Goal: Task Accomplishment & Management: Complete application form

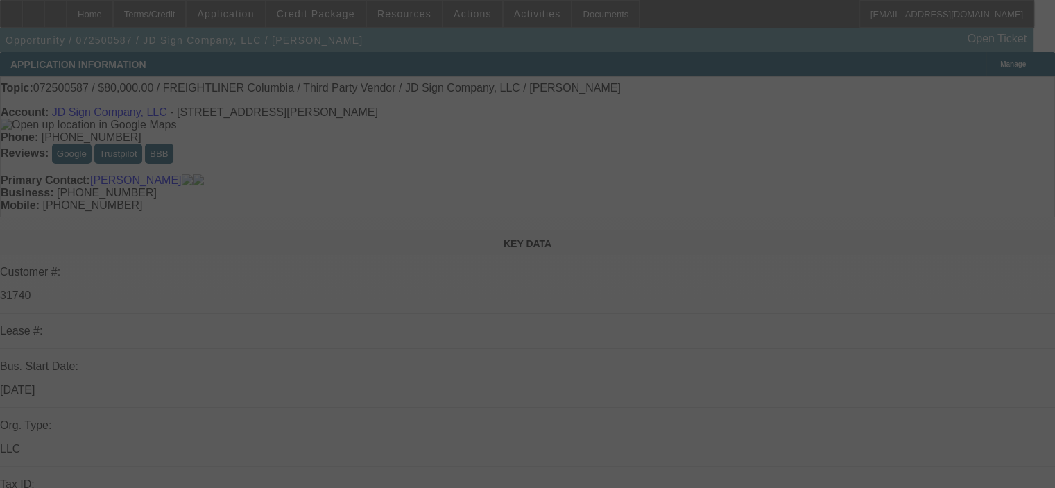
select select "0"
select select "2"
select select "0"
select select "6"
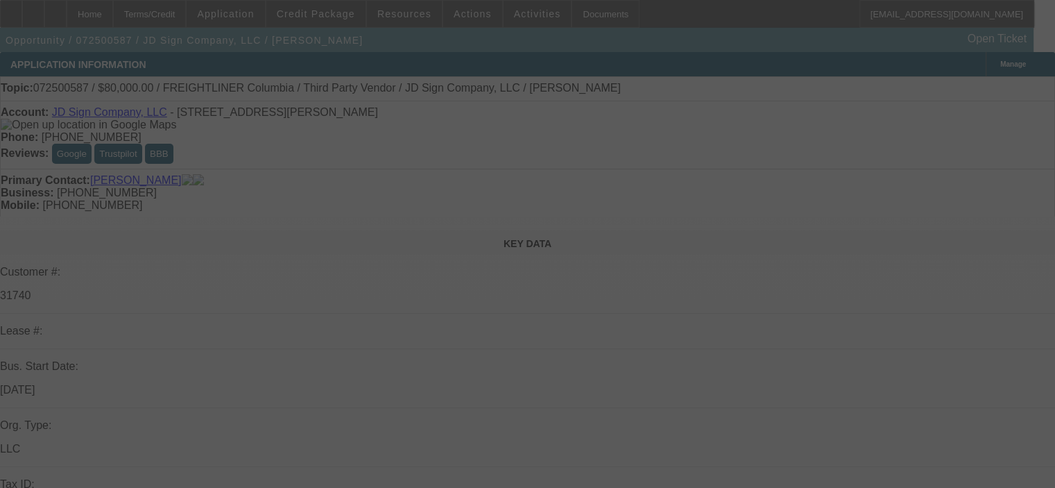
select select "0"
select select "2"
select select "0"
select select "6"
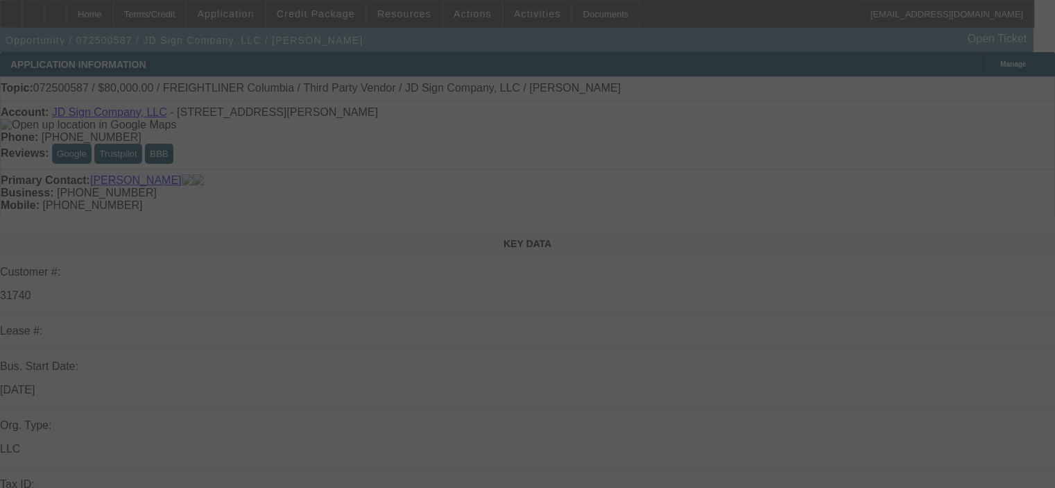
select select "0"
select select "2"
select select "0"
select select "6"
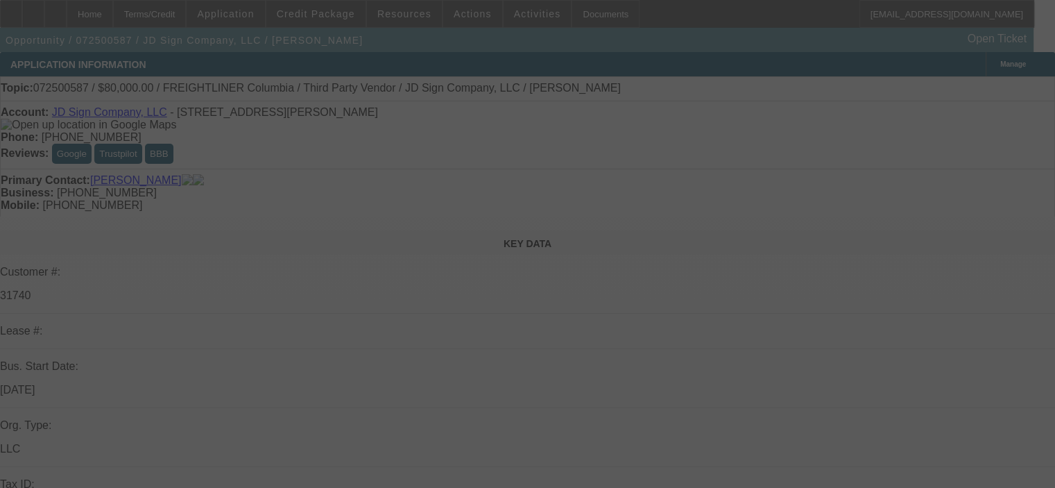
select select "0"
select select "2"
select select "0"
select select "6"
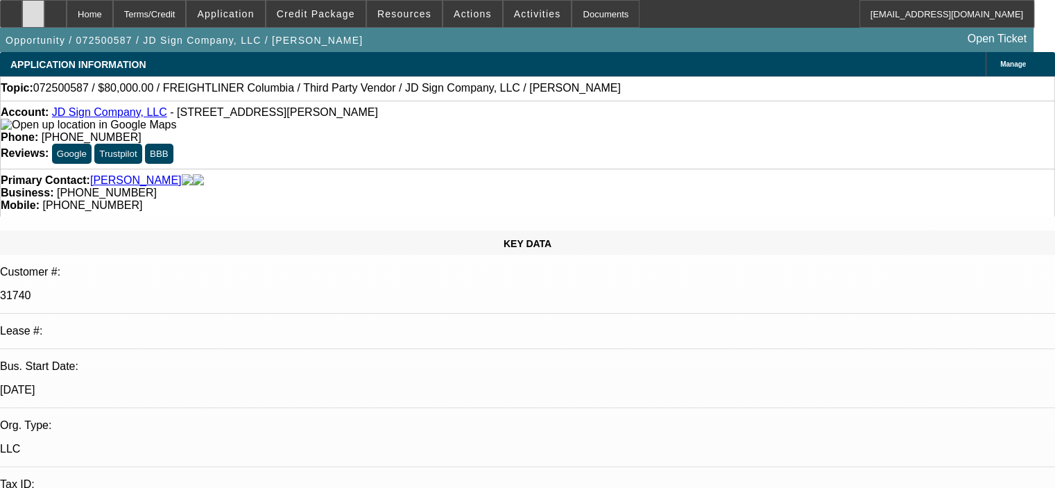
click at [44, 22] on div at bounding box center [33, 14] width 22 height 28
click at [314, 12] on span "Credit Package" at bounding box center [316, 13] width 78 height 11
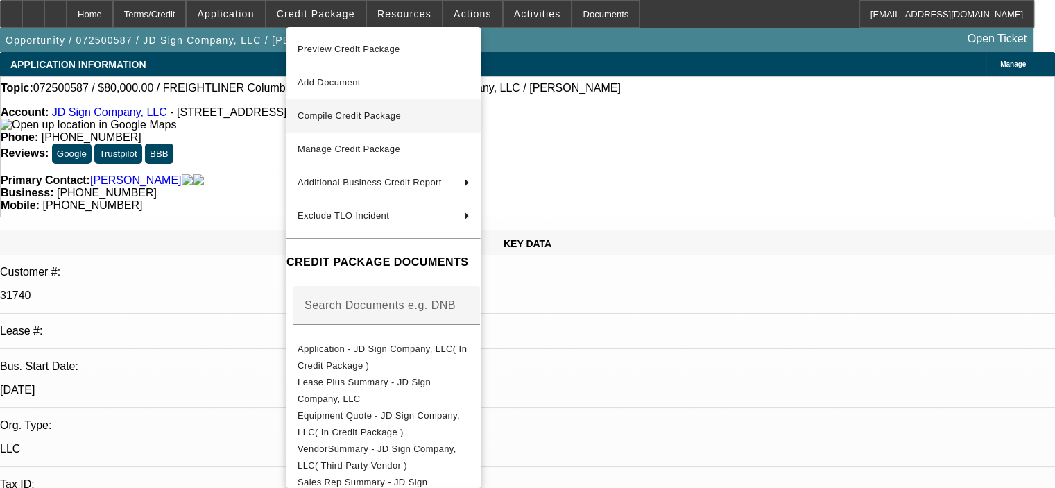
click at [370, 122] on span "Compile Credit Package" at bounding box center [384, 116] width 172 height 17
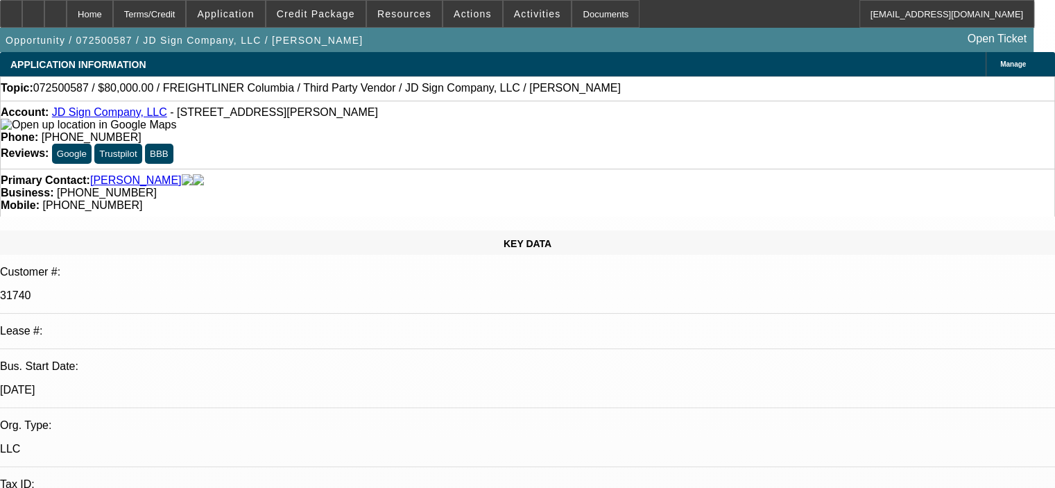
select select "0"
select select "2"
select select "0"
select select "6"
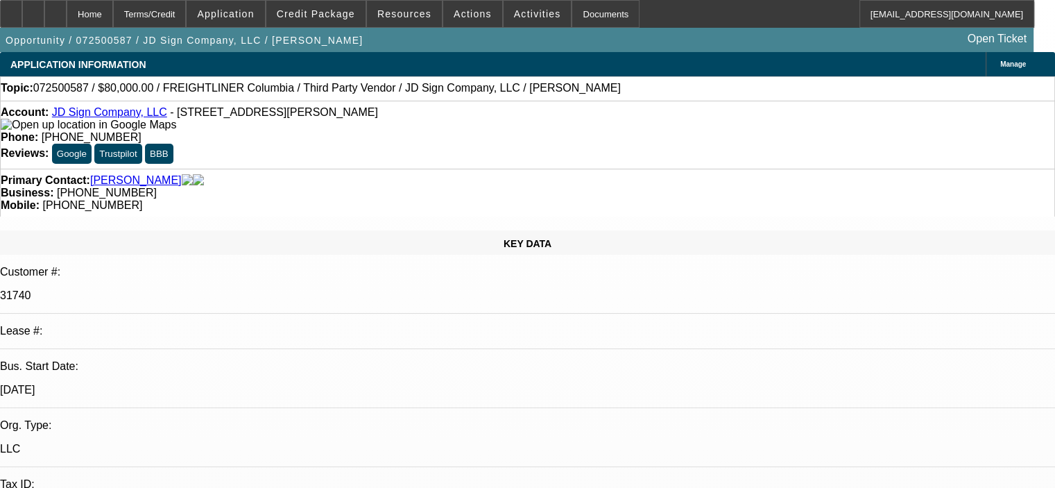
select select "0"
select select "2"
select select "0"
select select "6"
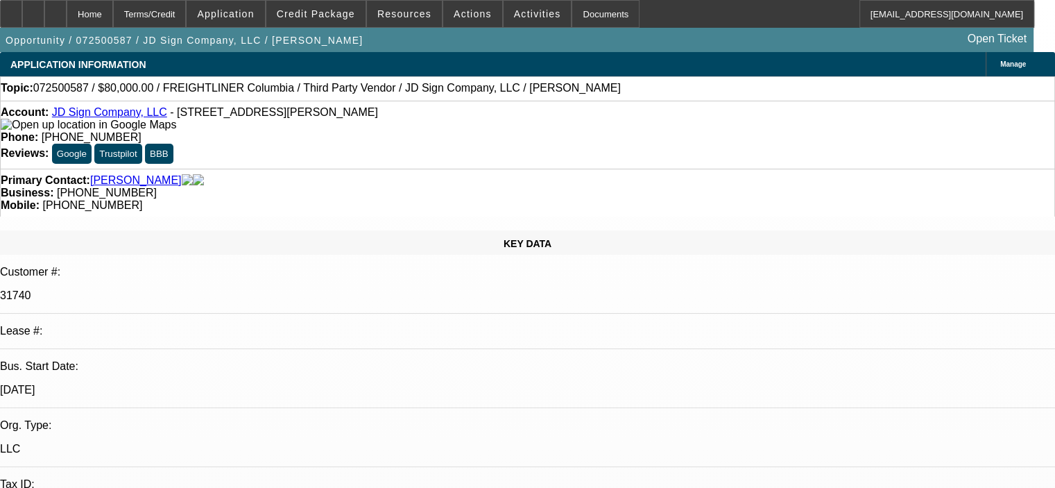
select select "0"
select select "2"
select select "0"
select select "6"
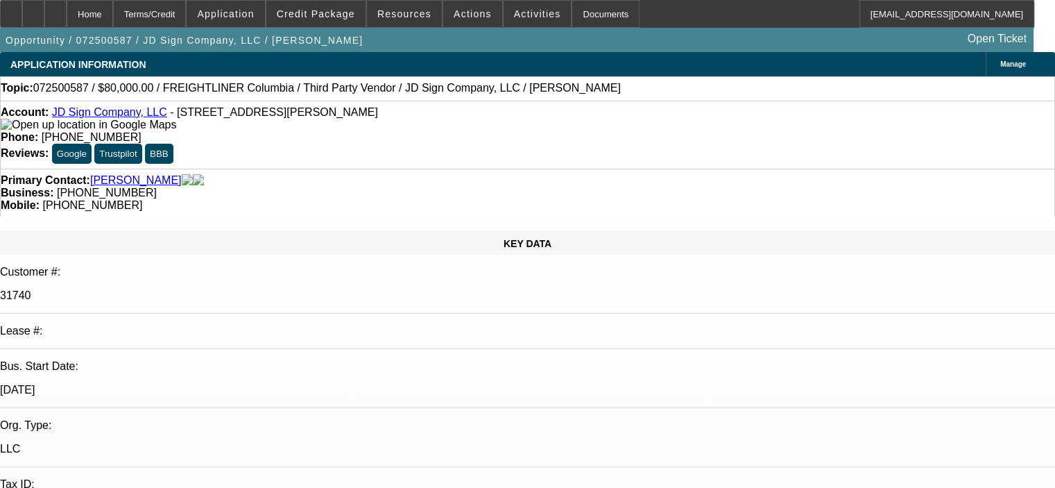
select select "0"
select select "2"
select select "0"
select select "6"
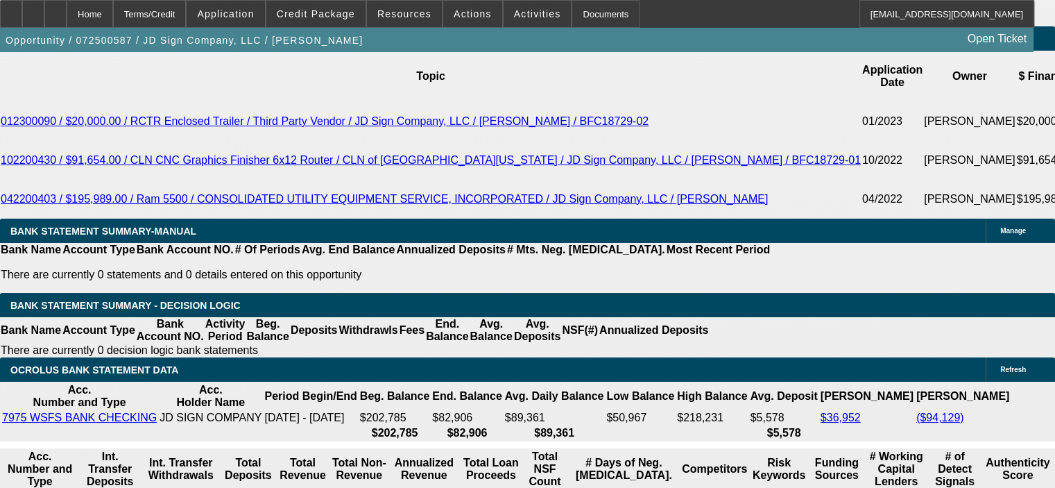
scroll to position [2453, 0]
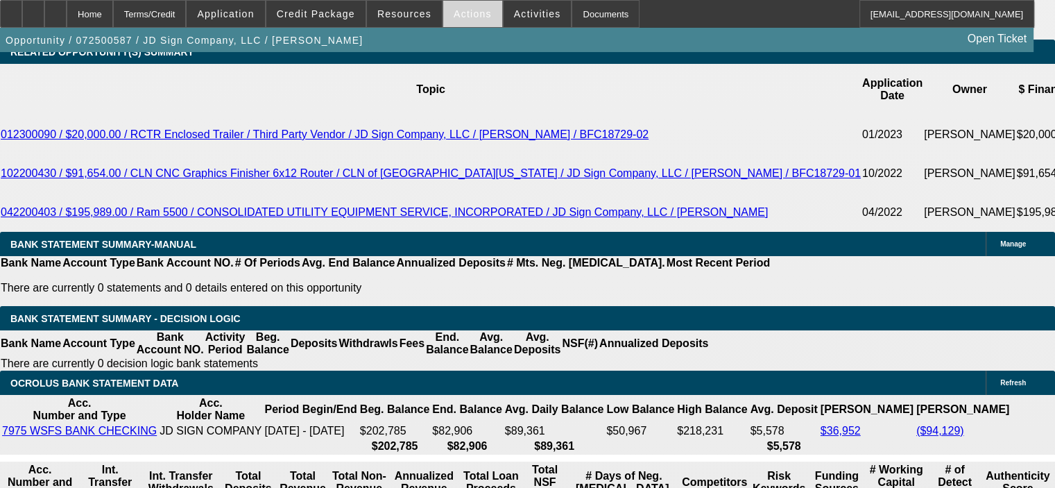
click at [470, 8] on span "Actions" at bounding box center [473, 13] width 38 height 11
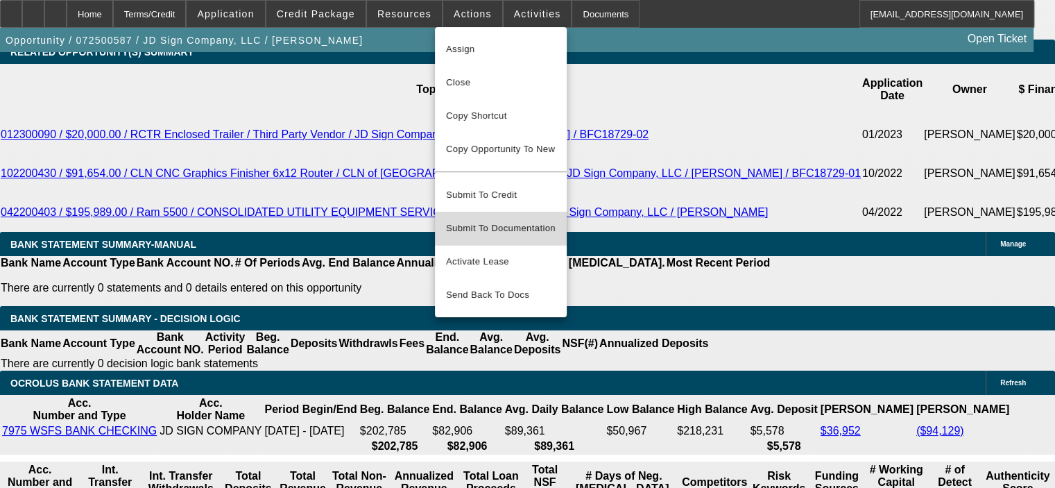
click at [507, 220] on span "Submit To Documentation" at bounding box center [501, 228] width 110 height 17
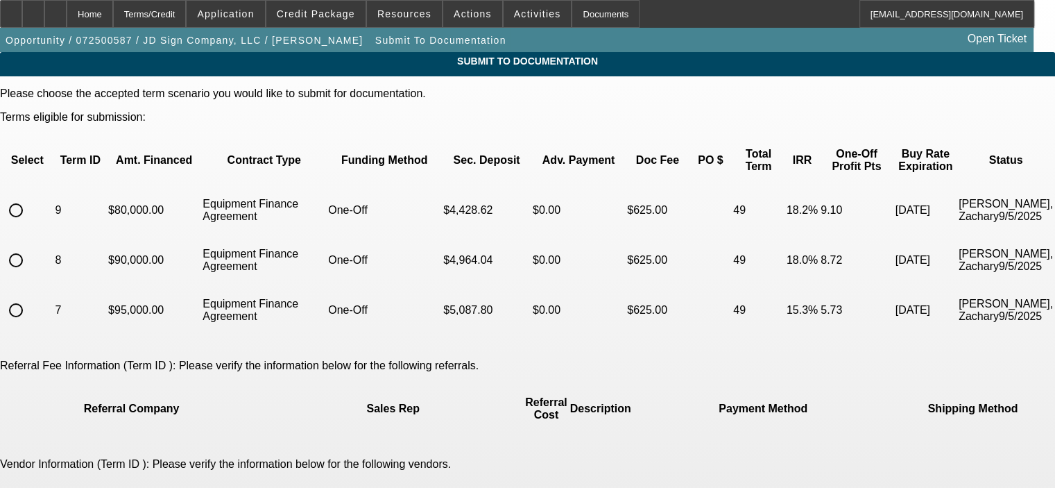
click at [30, 196] on input "radio" at bounding box center [16, 210] width 28 height 28
radio input "true"
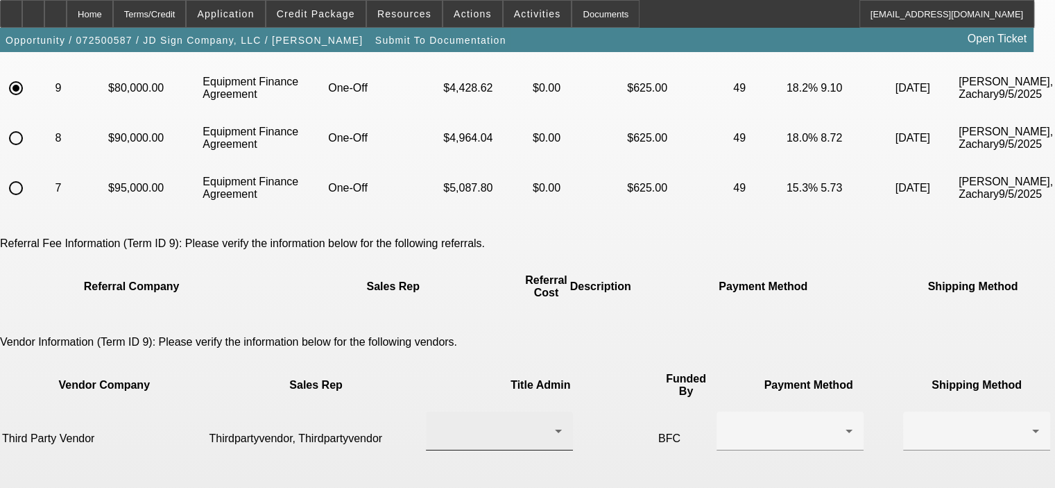
scroll to position [139, 0]
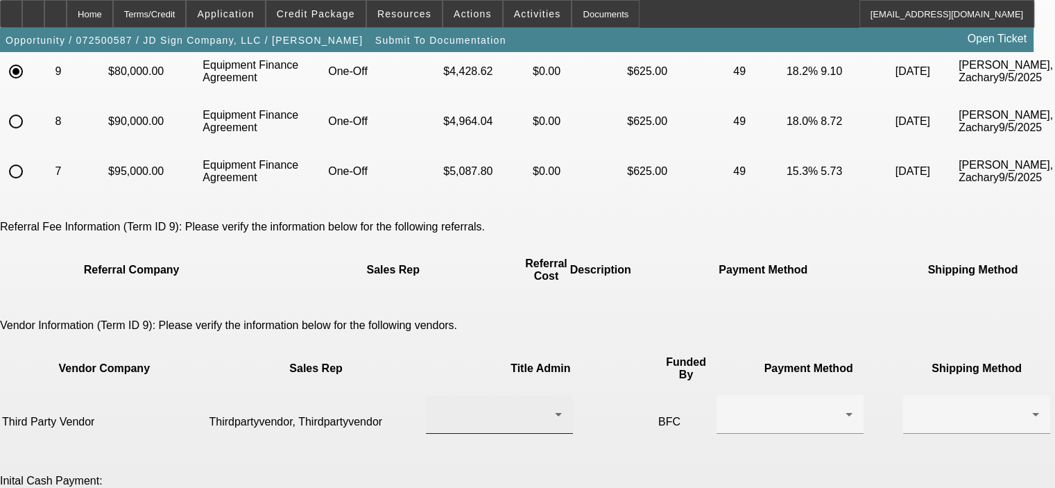
click at [474, 395] on div at bounding box center [499, 414] width 125 height 39
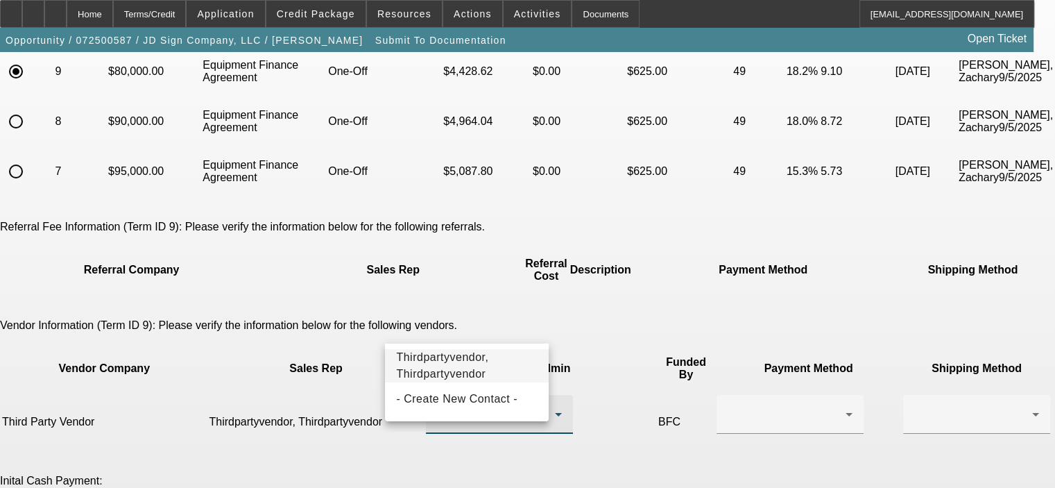
click at [479, 364] on span "Thirdpartyvendor, Thirdpartyvendor" at bounding box center [466, 365] width 141 height 33
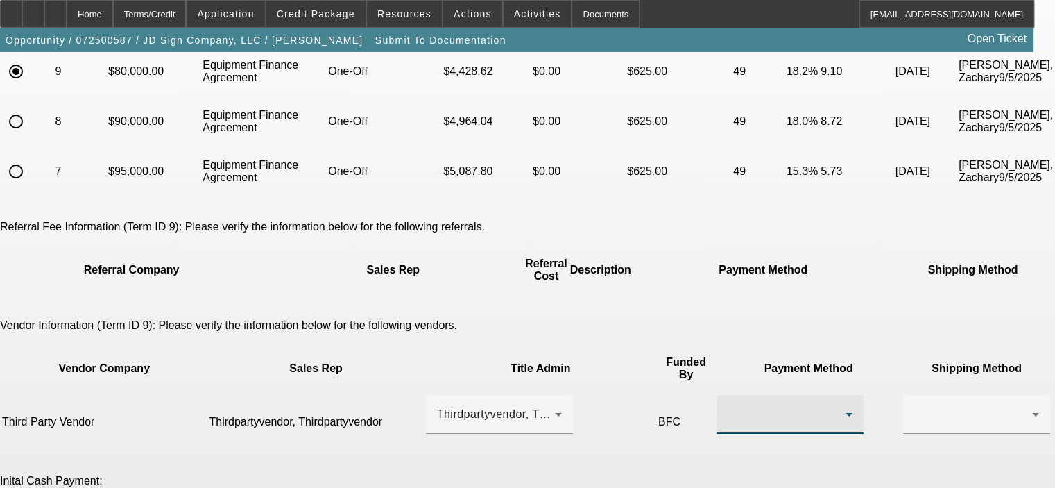
click at [728, 406] on div at bounding box center [787, 414] width 118 height 17
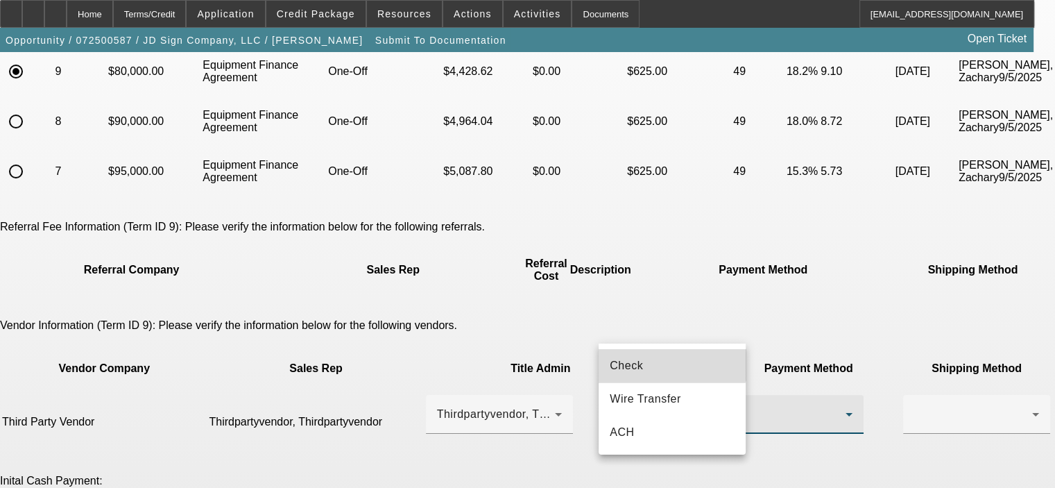
click at [670, 355] on mat-option "Check" at bounding box center [672, 365] width 147 height 33
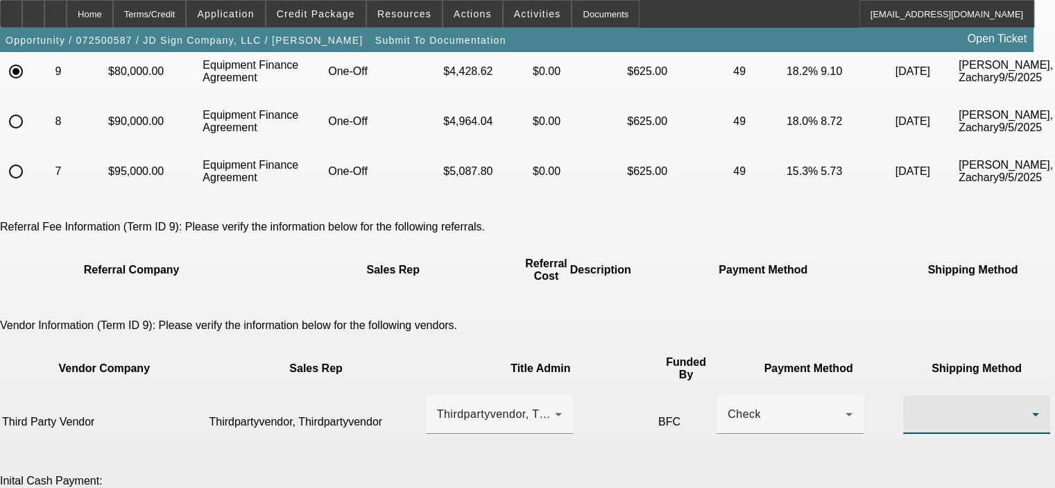
click at [915, 406] on div at bounding box center [974, 414] width 118 height 17
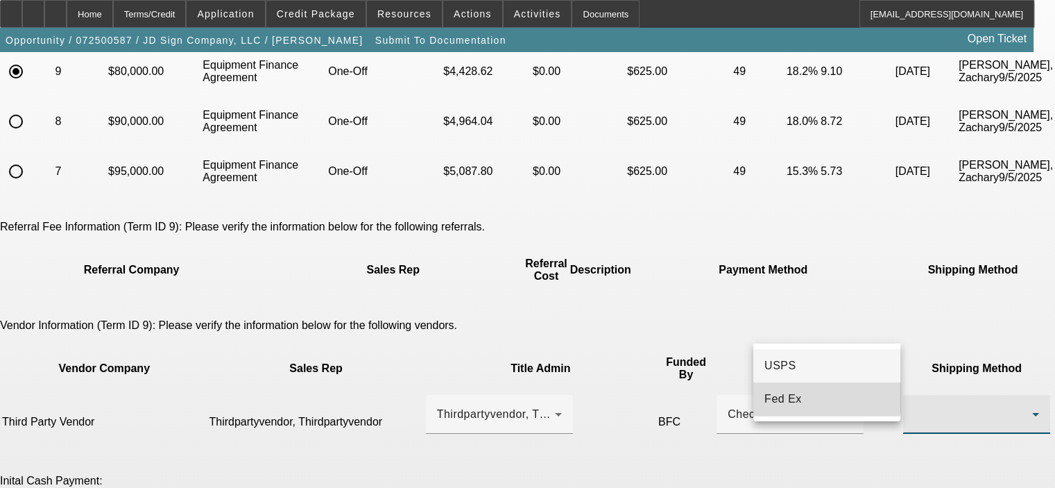
click at [824, 396] on mat-option "Fed Ex" at bounding box center [827, 398] width 147 height 33
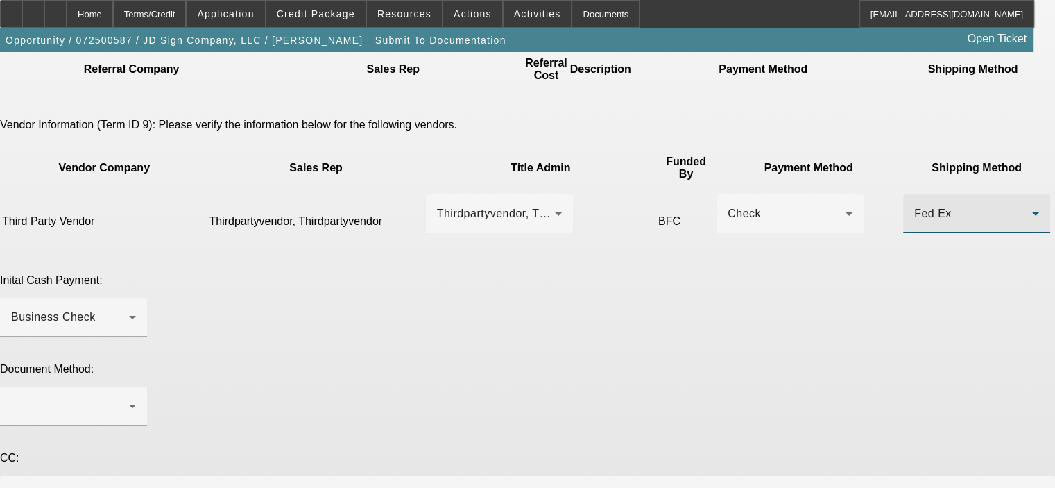
scroll to position [347, 0]
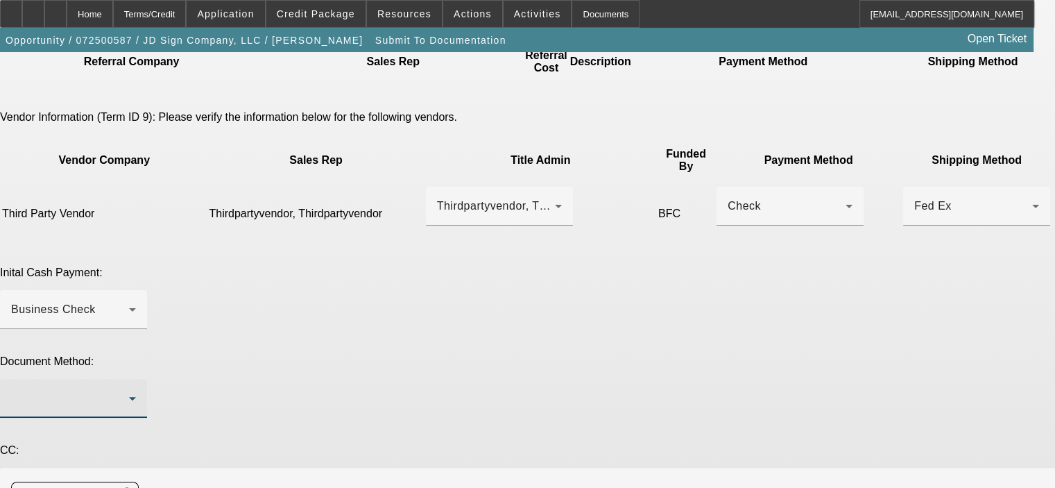
click at [141, 390] on icon at bounding box center [132, 398] width 17 height 17
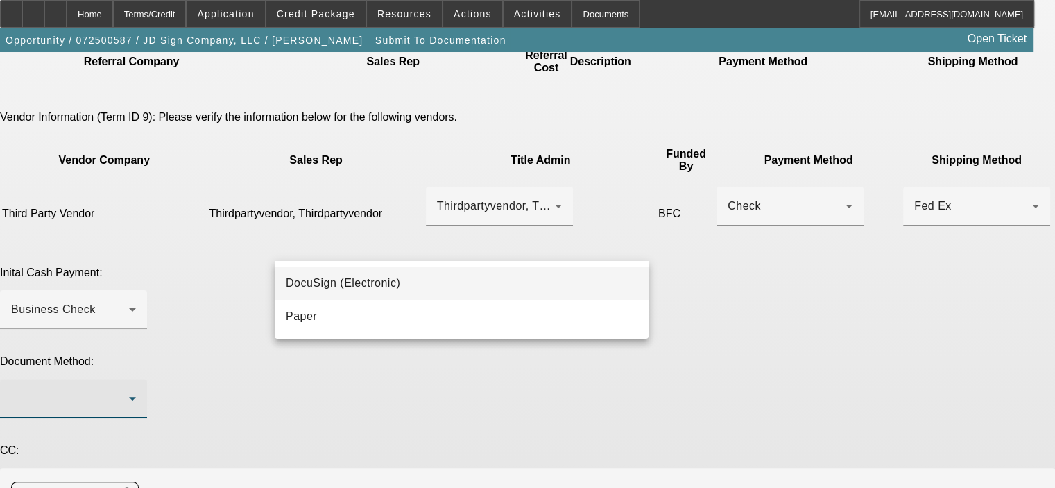
click at [564, 280] on mat-option "DocuSign (Electronic)" at bounding box center [462, 282] width 374 height 33
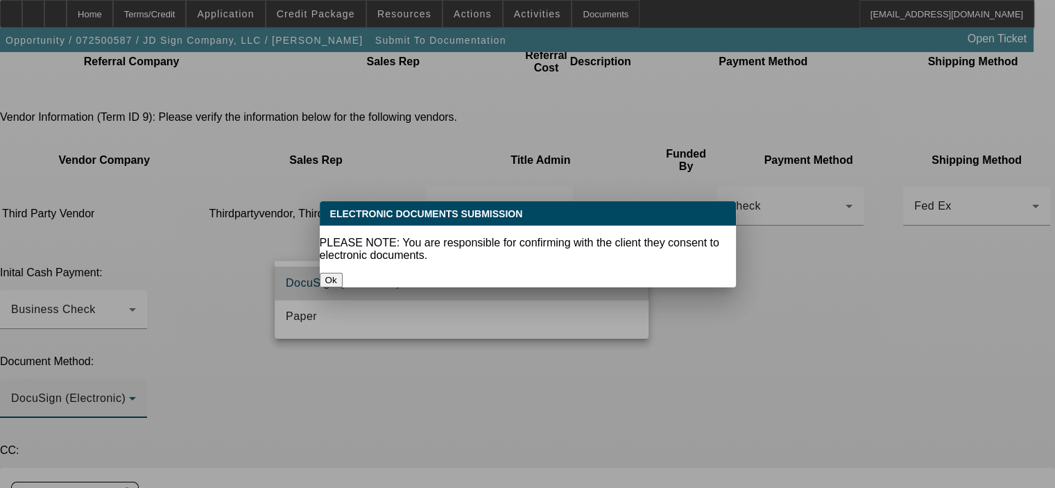
scroll to position [0, 0]
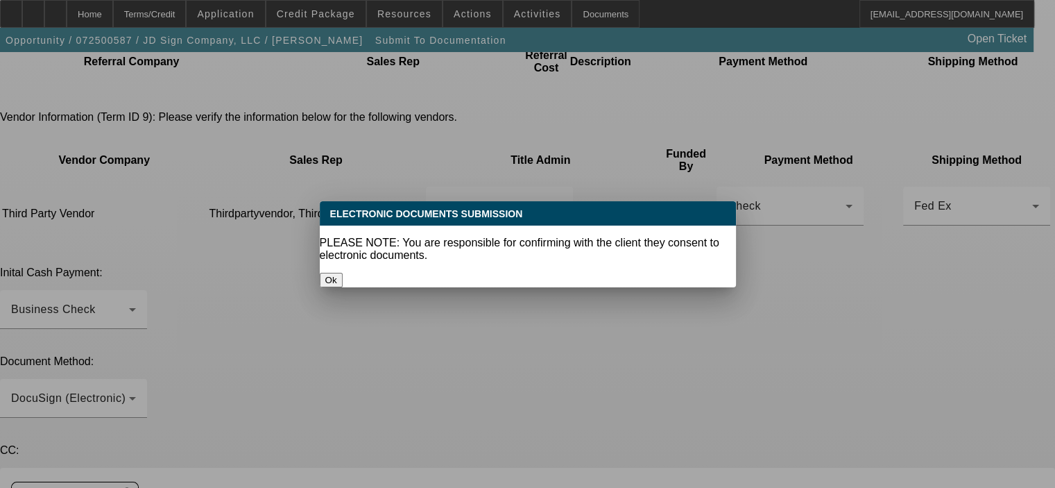
click at [343, 273] on button "Ok" at bounding box center [331, 280] width 23 height 15
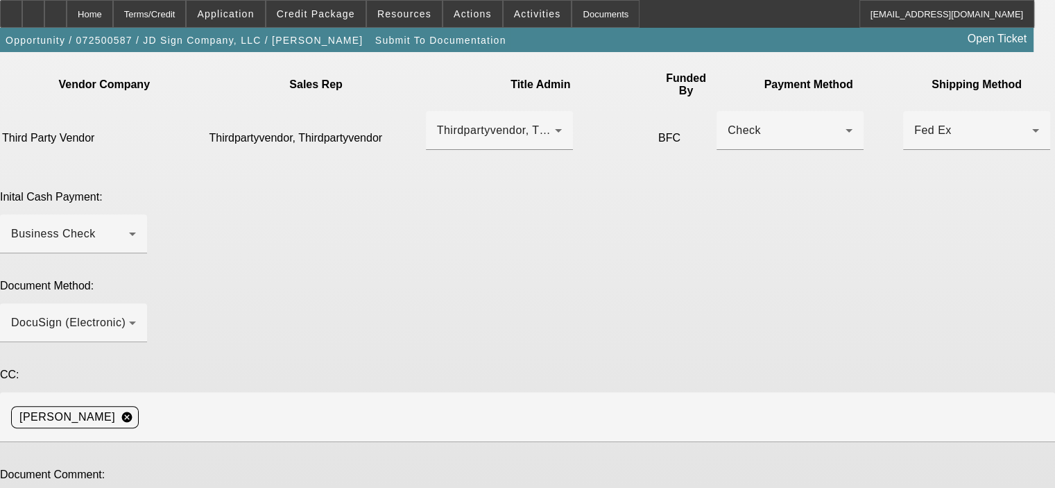
scroll to position [425, 0]
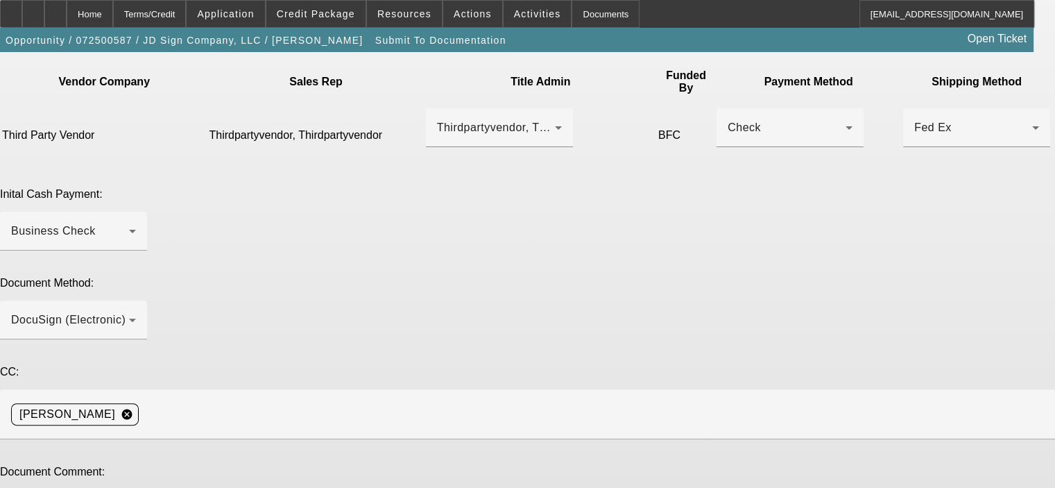
type textarea "customer negotiated a lower sales price and bumped up the profit"
type textarea "Please send the DocuSign and ePOAs to this repeat customer, Jason, 302-505-1893…"
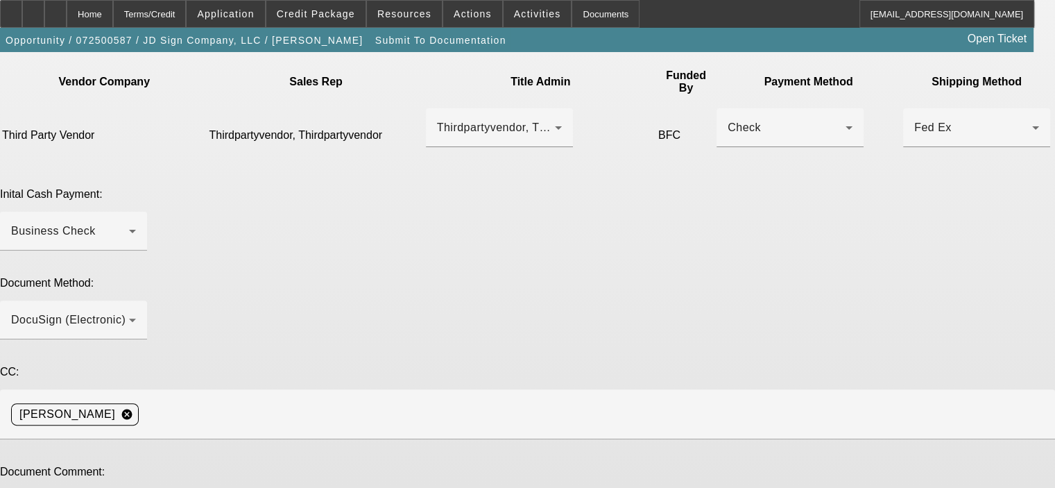
type textarea "customer negotiated a lower sales price and I bumped up the profit"
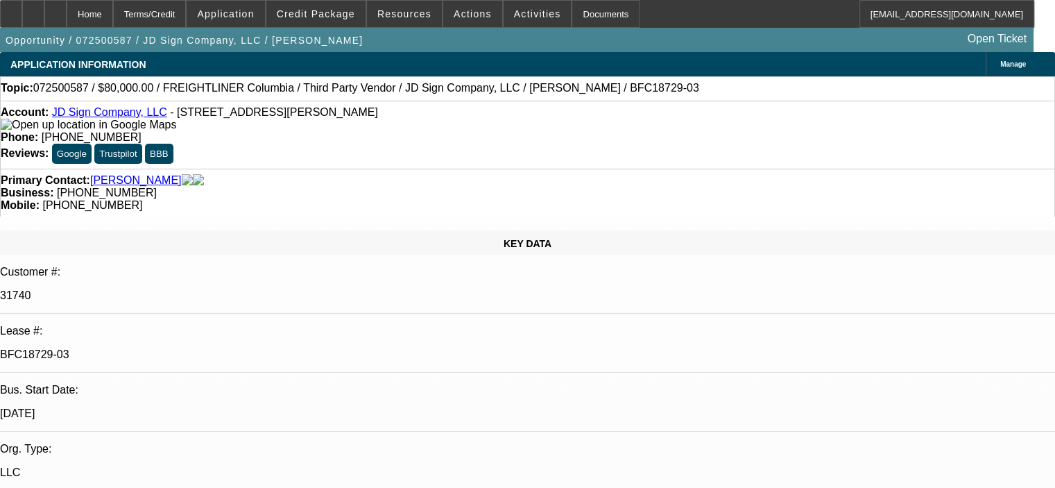
select select "0"
select select "2"
select select "0"
select select "6"
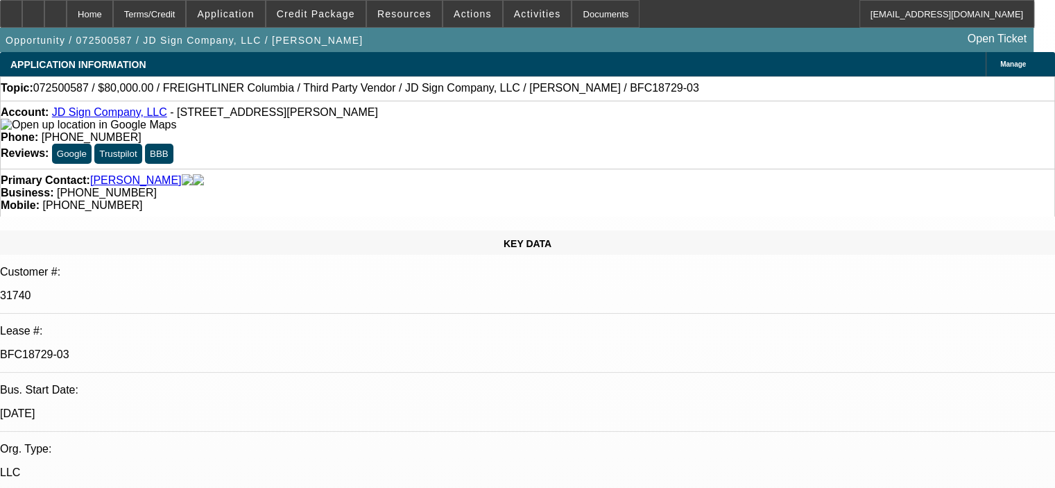
select select "0"
select select "2"
select select "0"
select select "6"
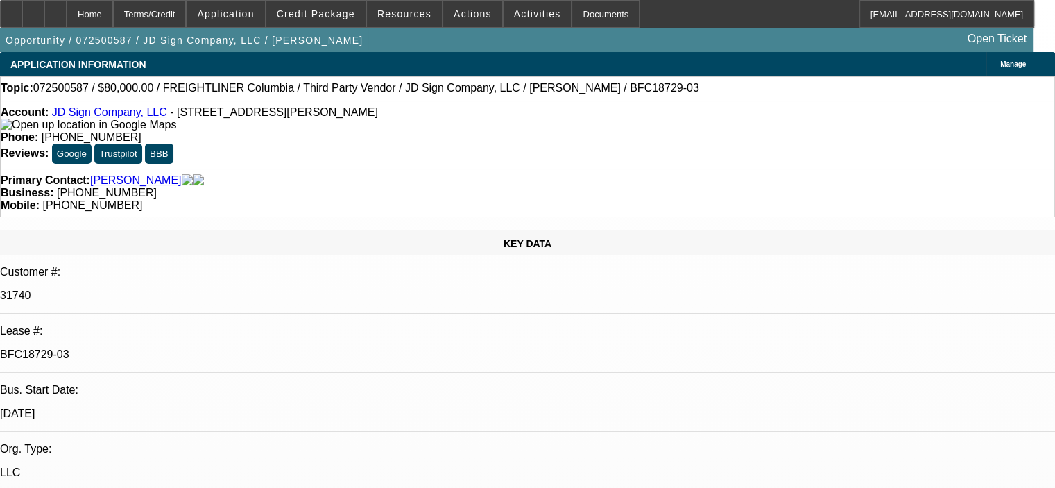
select select "0"
select select "2"
select select "0"
select select "6"
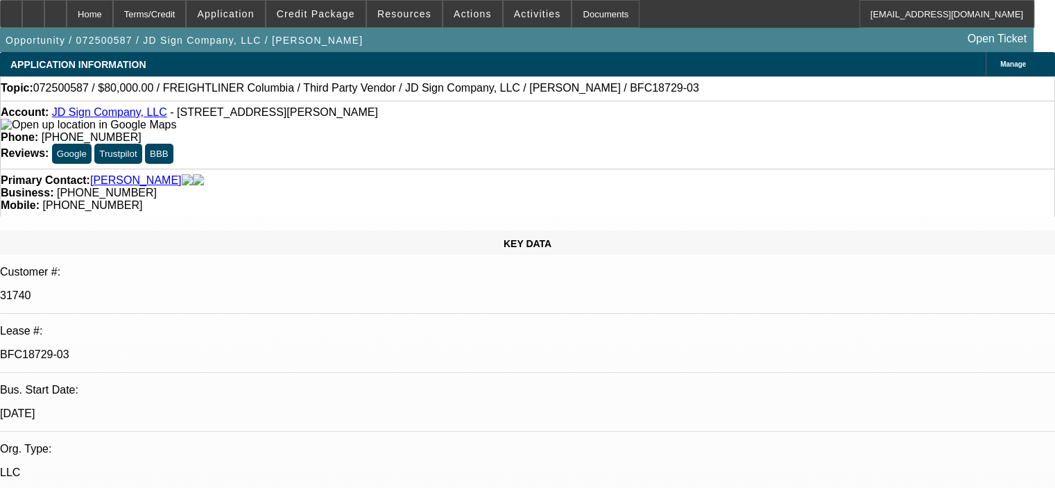
select select "0"
select select "2"
select select "0"
select select "6"
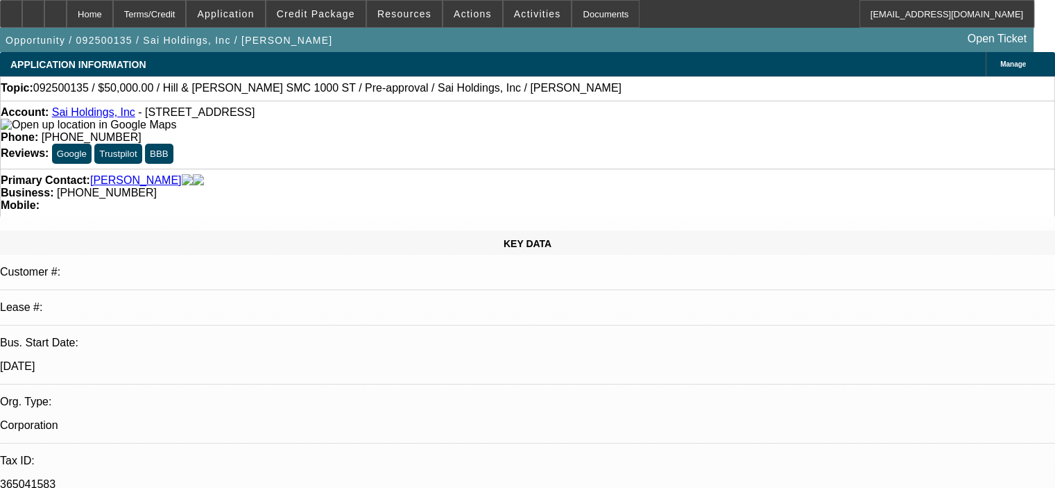
select select "0"
select select "2"
select select "0"
select select "6"
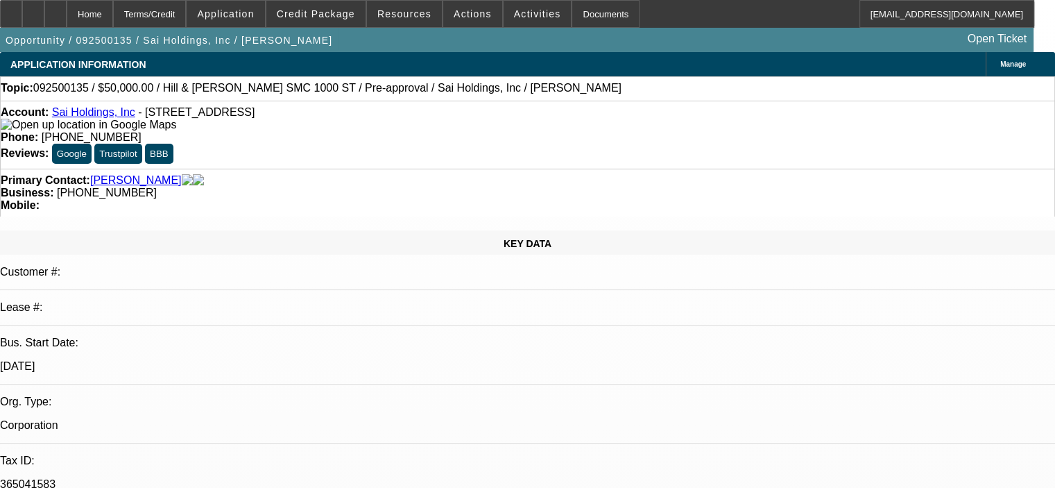
select select "0"
select select "2"
select select "0"
select select "6"
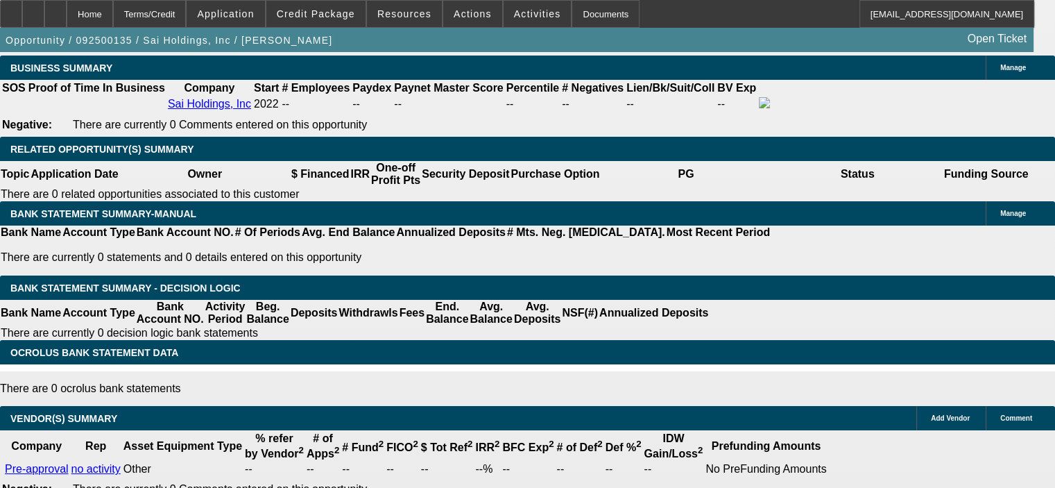
scroll to position [2359, 0]
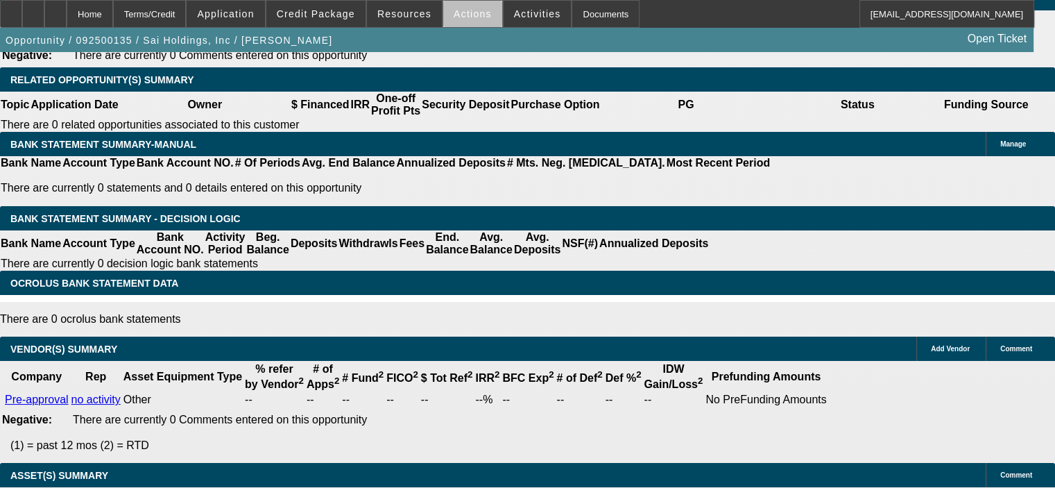
click at [469, 22] on span at bounding box center [472, 13] width 59 height 33
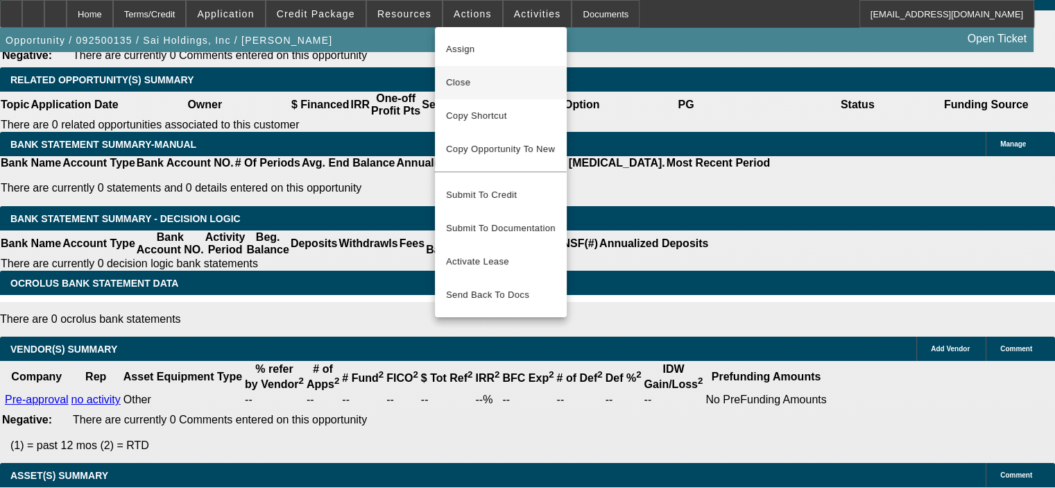
click at [466, 77] on span "Close" at bounding box center [501, 82] width 110 height 17
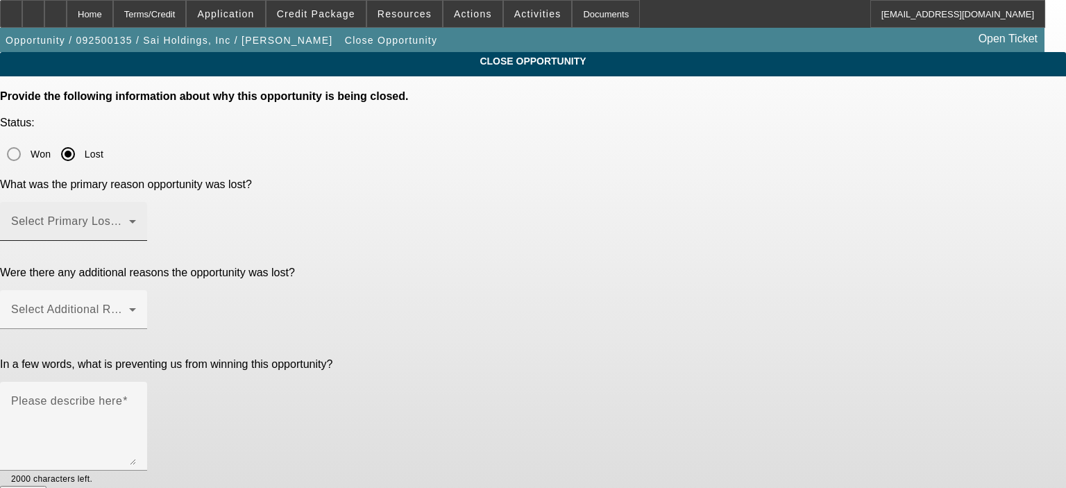
click at [136, 202] on div "Select Primary Lost Reason" at bounding box center [73, 221] width 125 height 39
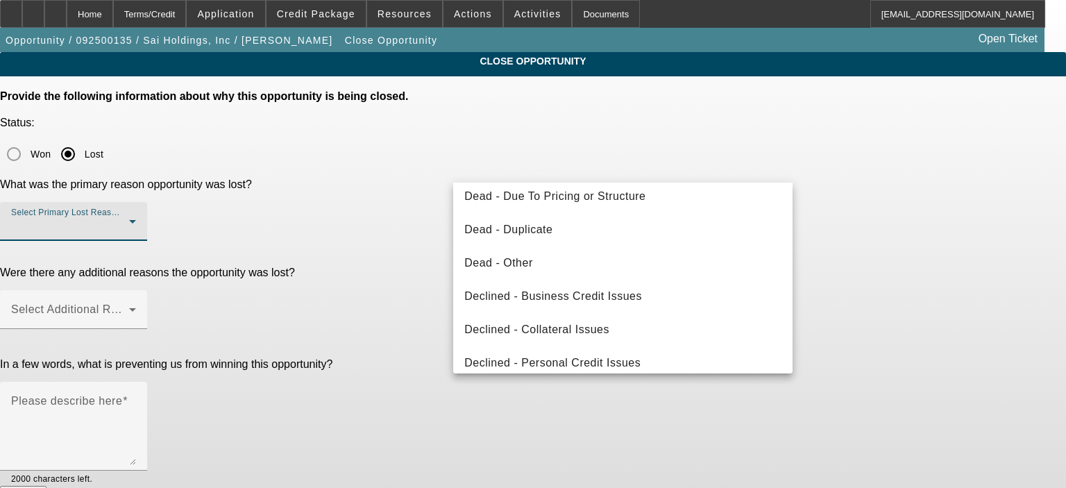
scroll to position [144, 0]
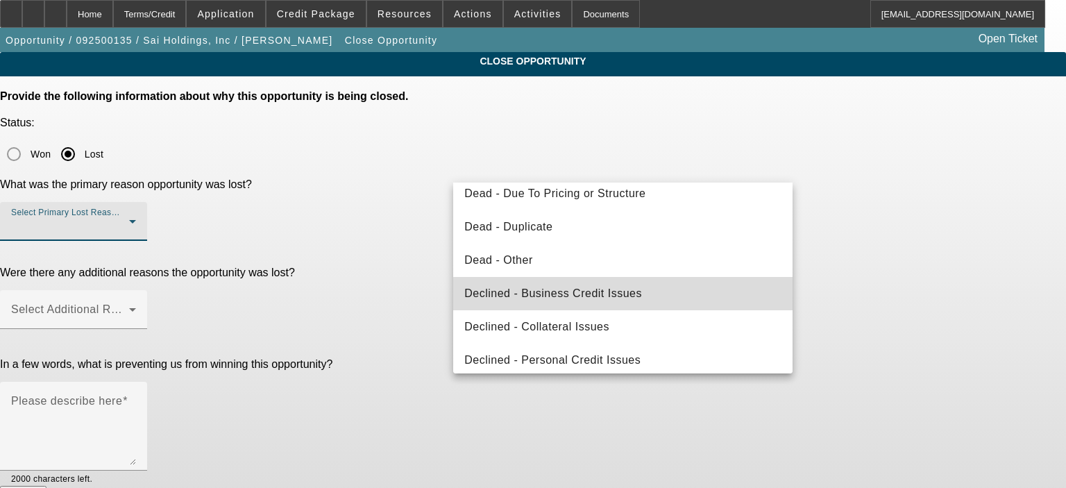
click at [691, 296] on mat-option "Declined - Business Credit Issues" at bounding box center [622, 293] width 339 height 33
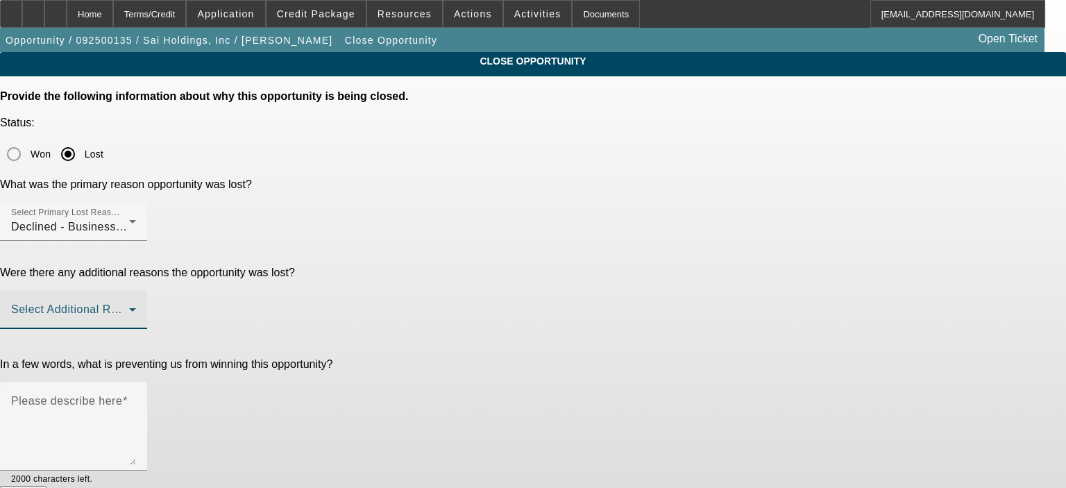
click at [129, 307] on span at bounding box center [70, 315] width 118 height 17
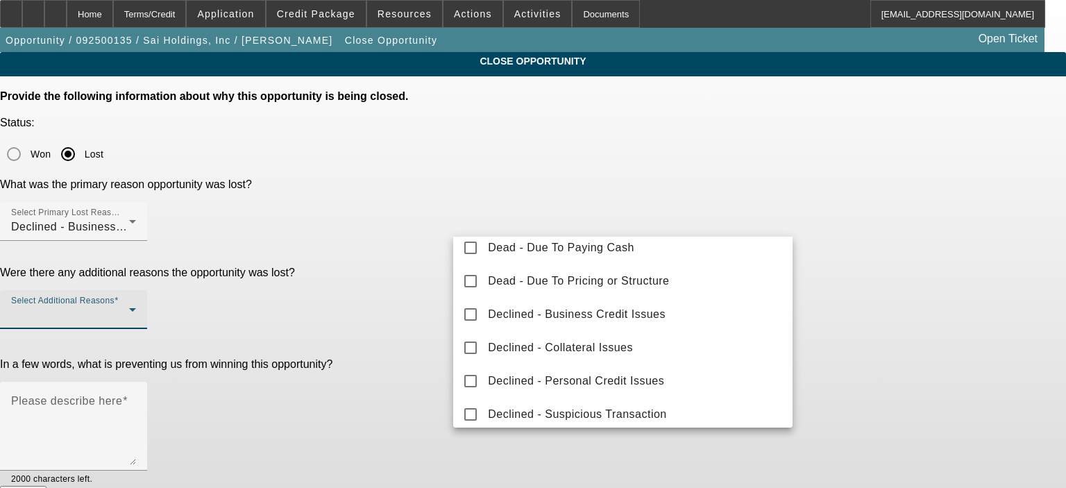
scroll to position [153, 0]
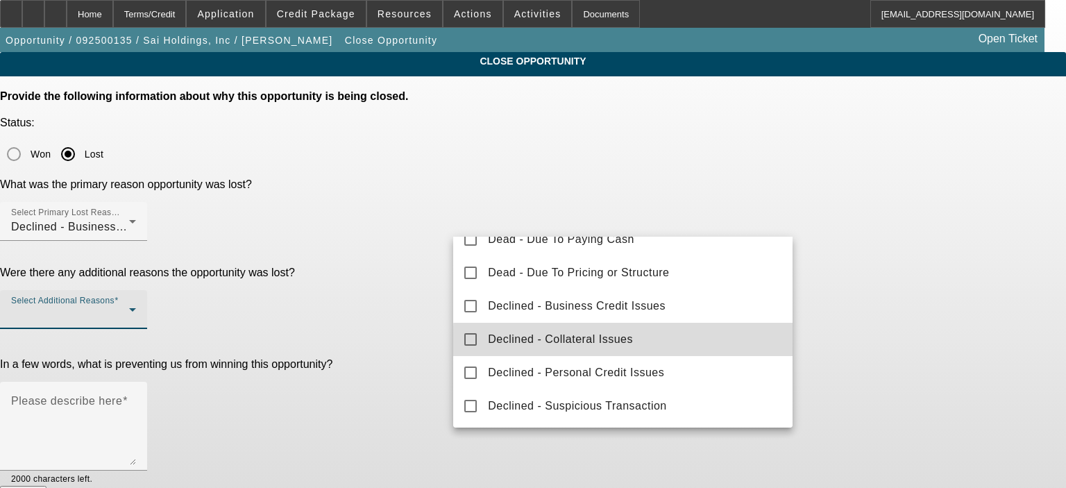
click at [665, 342] on mat-option "Declined - Collateral Issues" at bounding box center [622, 339] width 339 height 33
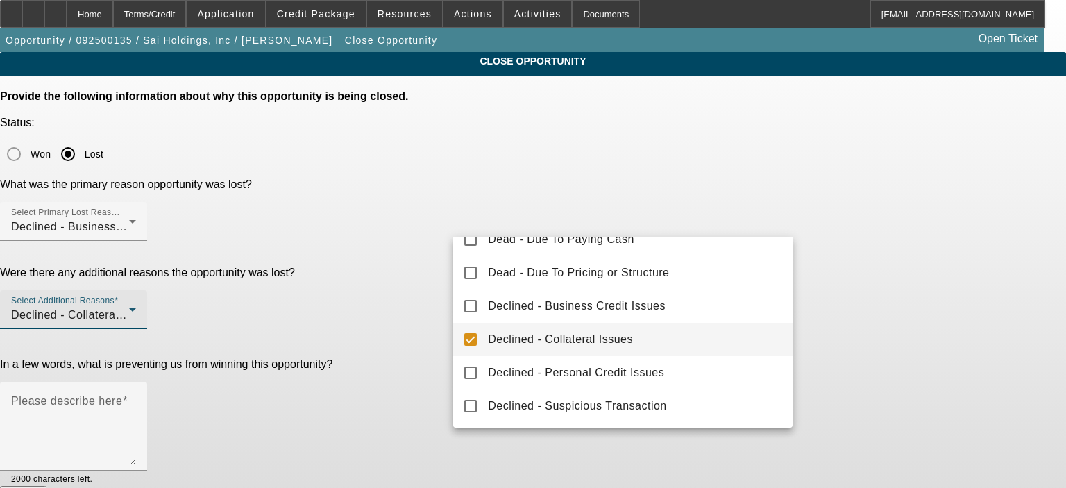
click at [375, 330] on div at bounding box center [533, 244] width 1066 height 488
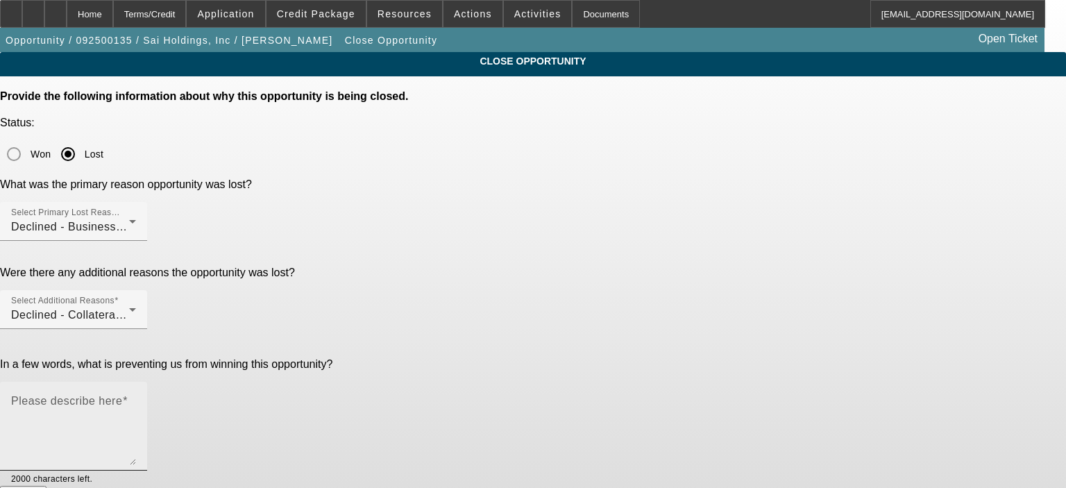
click at [122, 395] on mat-label "Please describe here" at bounding box center [66, 401] width 111 height 12
click at [136, 398] on textarea "Please describe here" at bounding box center [73, 431] width 125 height 67
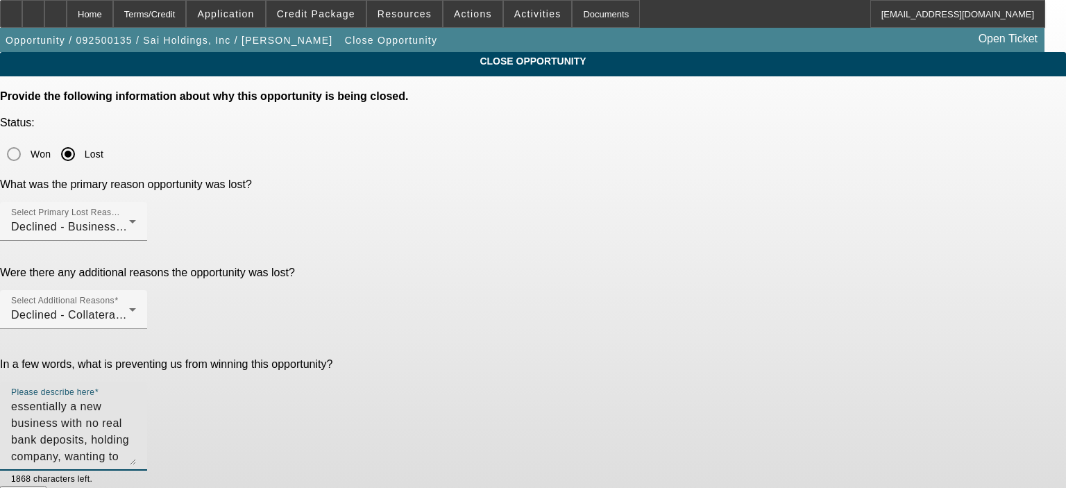
click at [136, 398] on textarea "essentially a new business with no real bank deposits, holding company, wanting…" at bounding box center [73, 431] width 125 height 67
click at [136, 398] on textarea "essentially a new business with no real bank deposits, ie holding company, want…" at bounding box center [73, 431] width 125 height 67
type textarea "essentially a new business with no real bank deposits, ie holding company, want…"
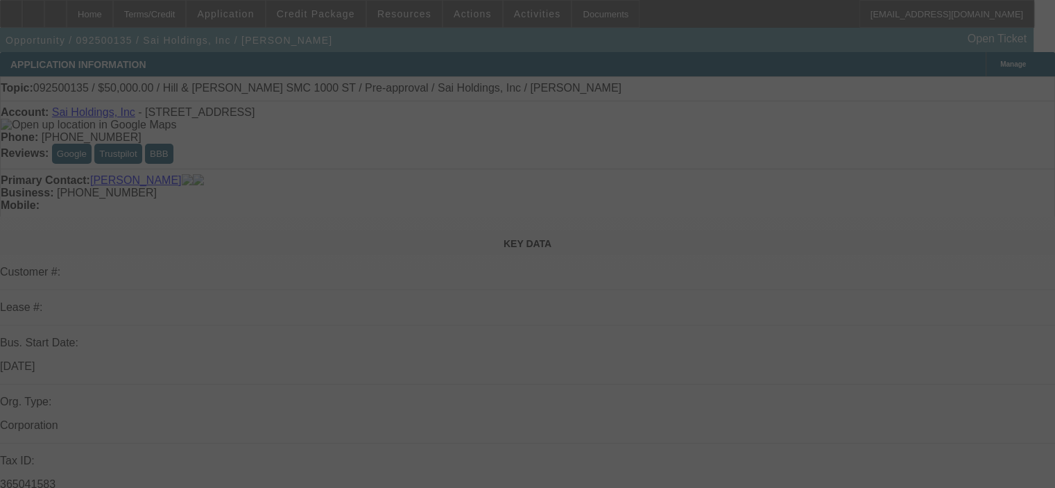
select select "0"
select select "2"
select select "0"
select select "6"
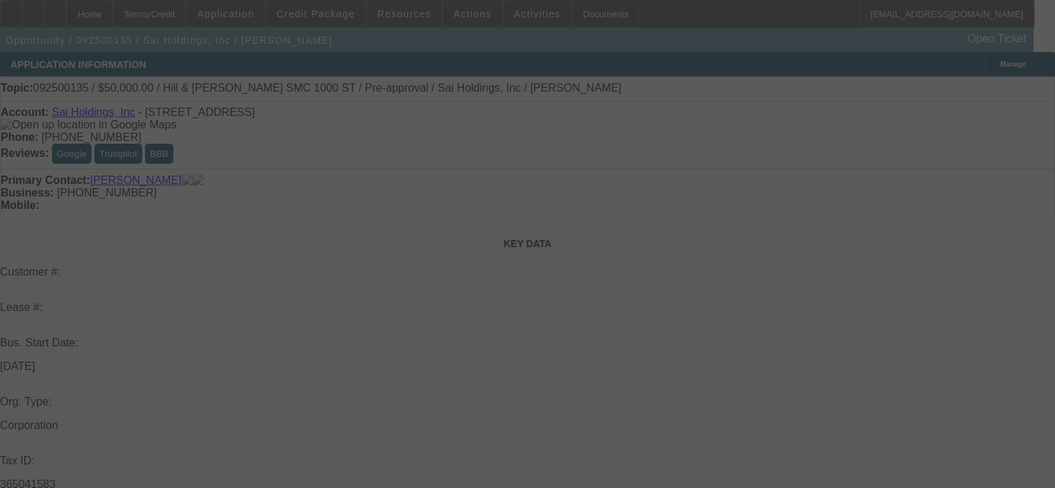
select select "0"
select select "2"
select select "0"
select select "6"
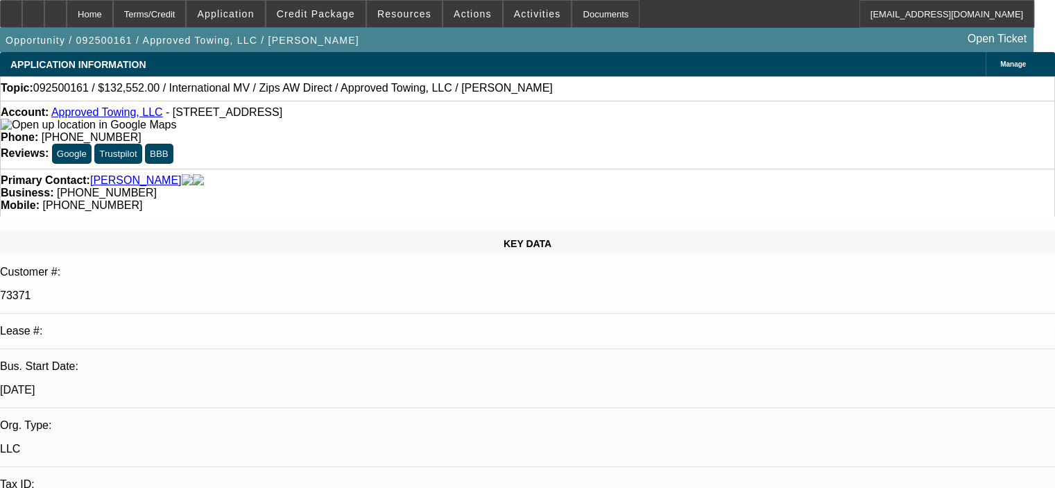
select select "0"
select select "2"
select select "0"
select select "2"
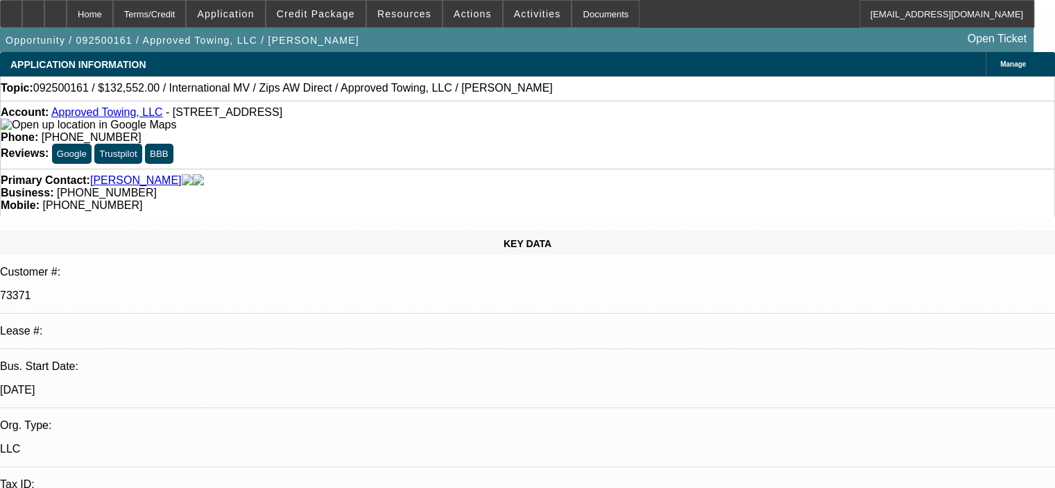
select select "0"
select select "2"
select select "0"
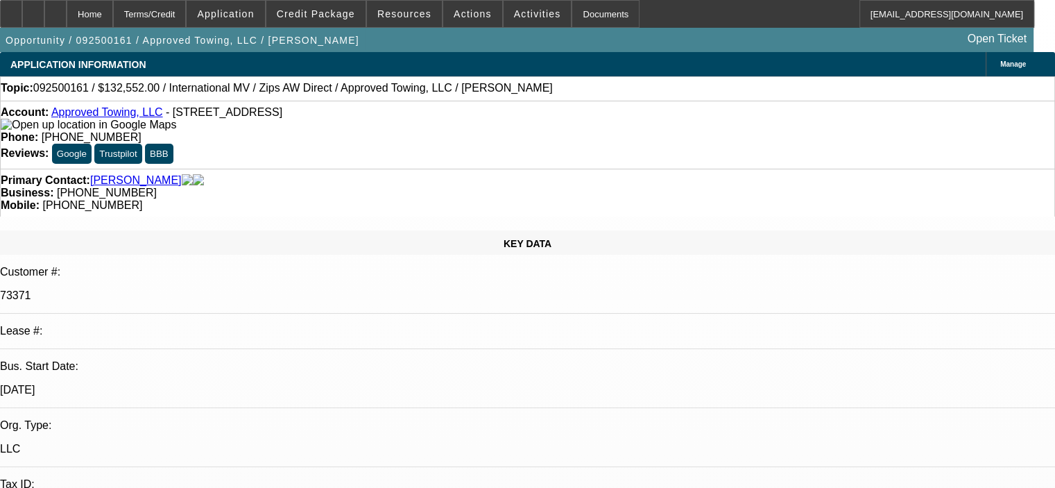
select select "2"
select select "0"
select select "1"
select select "2"
select select "6"
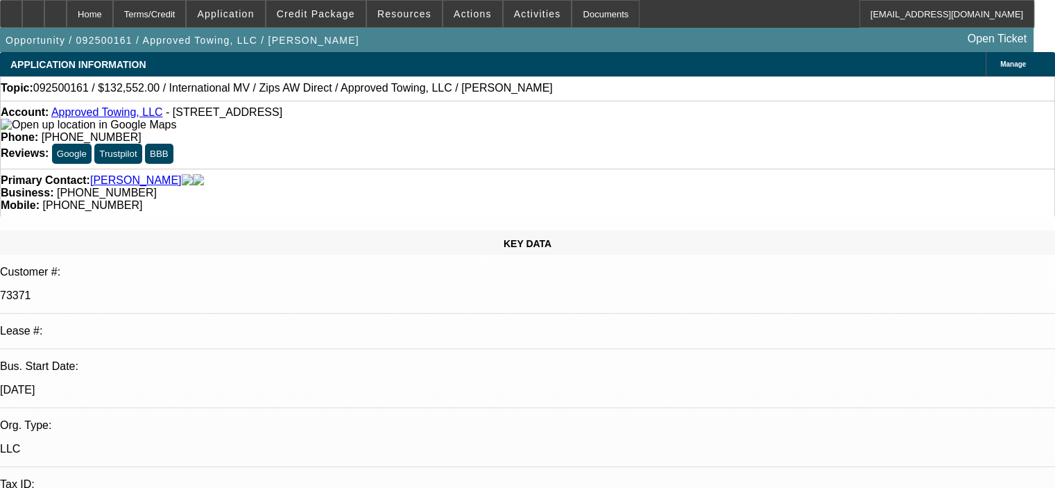
select select "1"
select select "2"
select select "6"
select select "1"
select select "2"
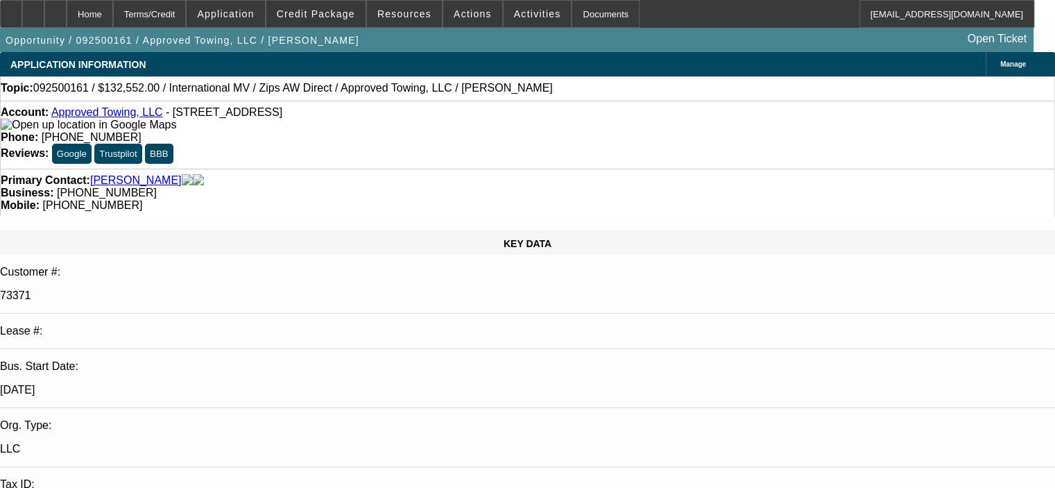
select select "6"
select select "1"
select select "2"
select select "6"
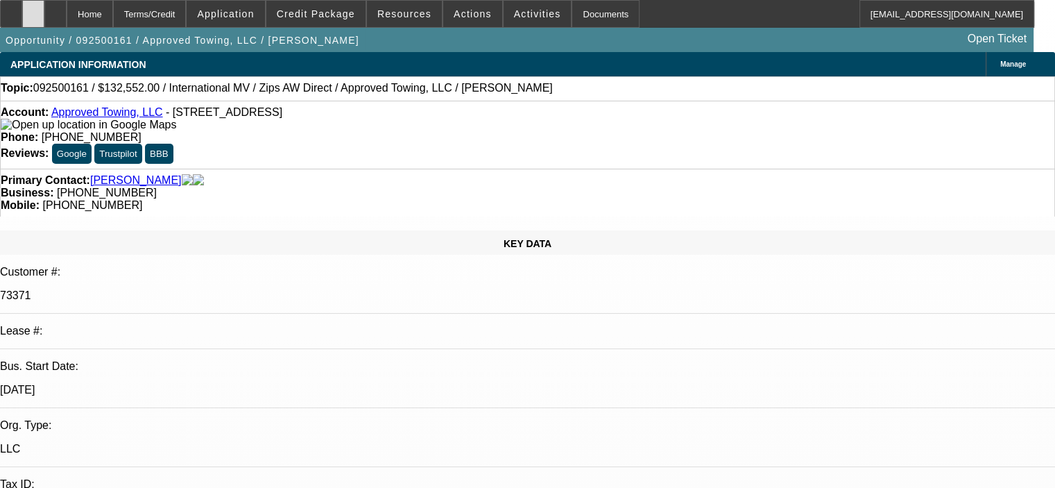
click at [33, 9] on icon at bounding box center [33, 9] width 0 height 0
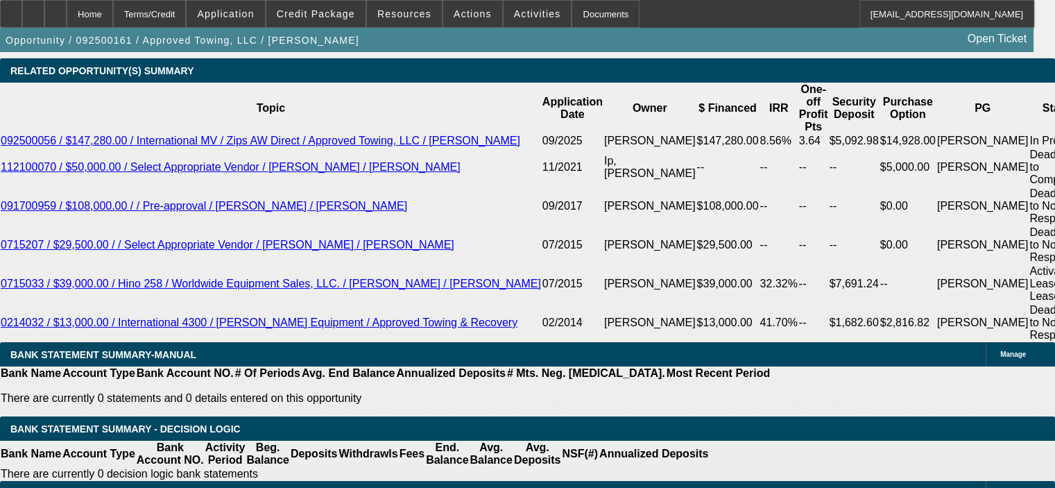
scroll to position [2498, 0]
click at [460, 10] on span "Actions" at bounding box center [473, 13] width 38 height 11
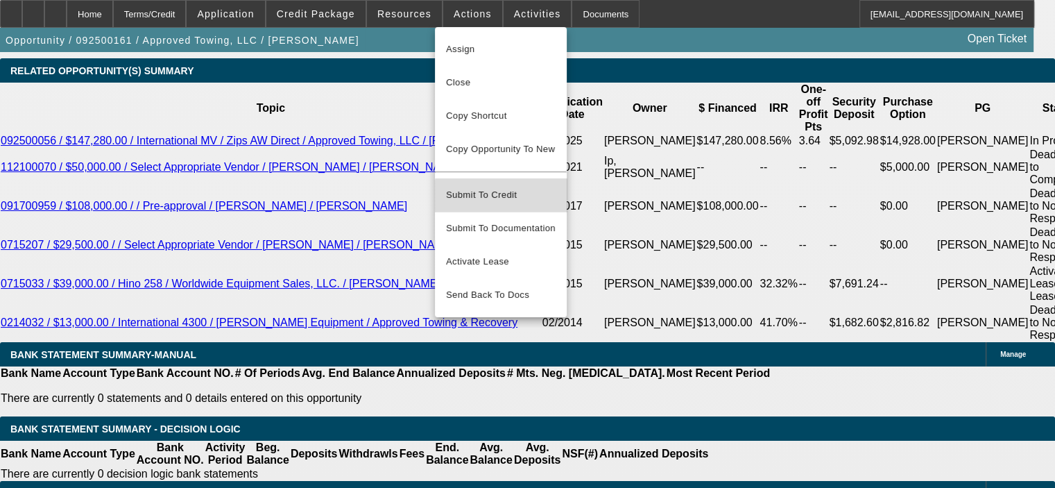
click at [524, 191] on span "Submit To Credit" at bounding box center [501, 195] width 110 height 17
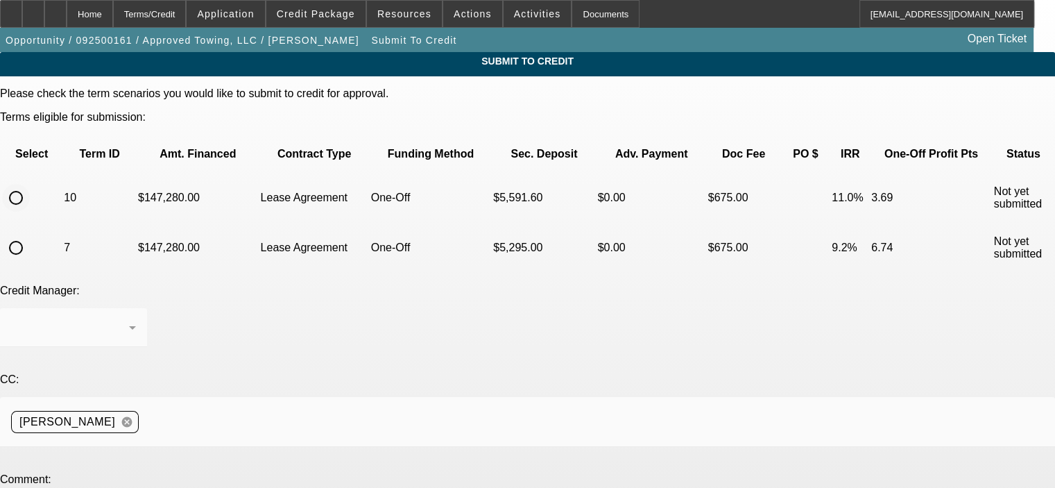
click at [30, 184] on input "radio" at bounding box center [16, 198] width 28 height 28
radio input "true"
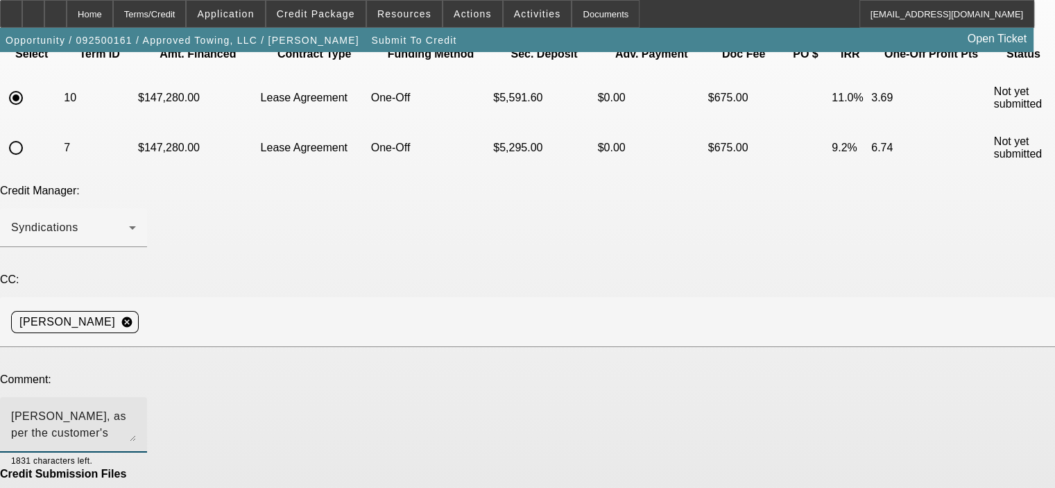
scroll to position [128, 0]
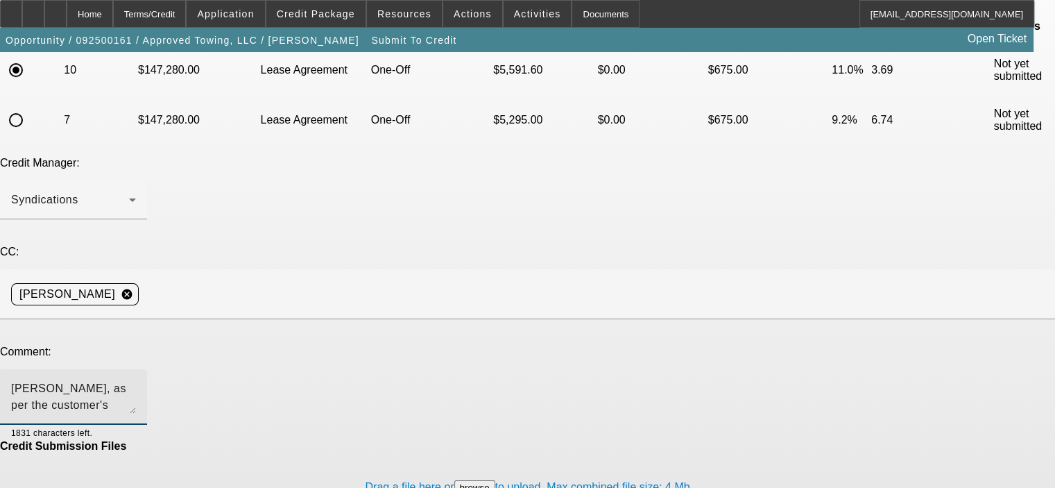
type textarea "George, as per the customer's email now included with a new application, the on…"
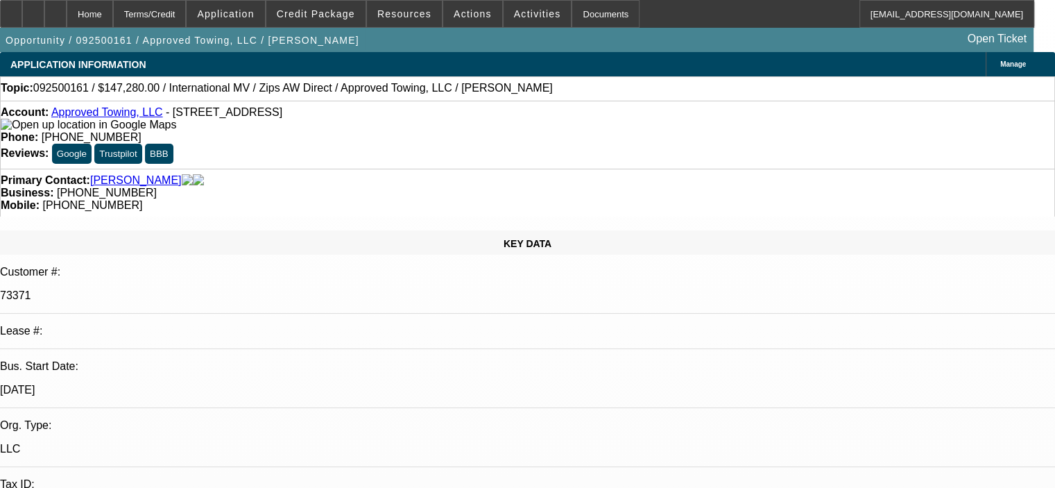
select select "0"
select select "2"
select select "0"
select select "6"
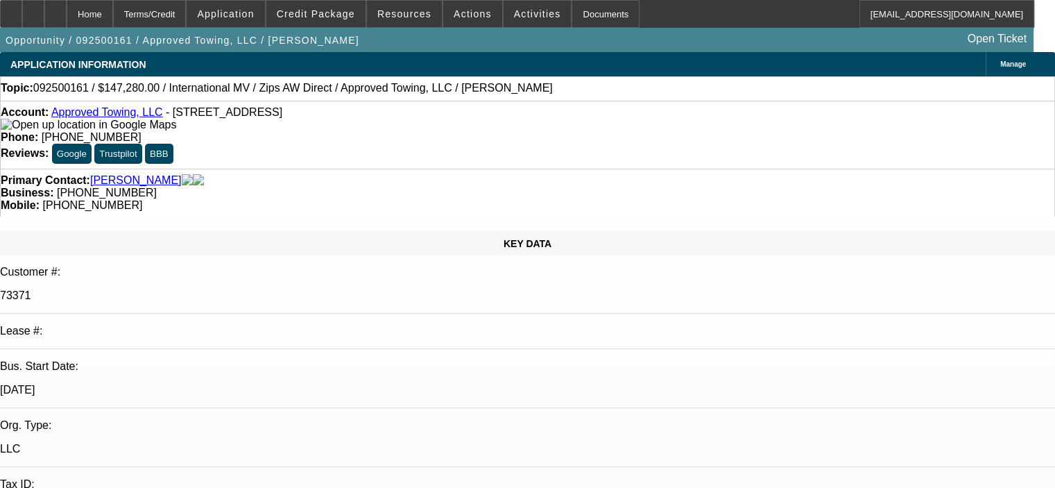
select select "0"
select select "2"
select select "0"
select select "6"
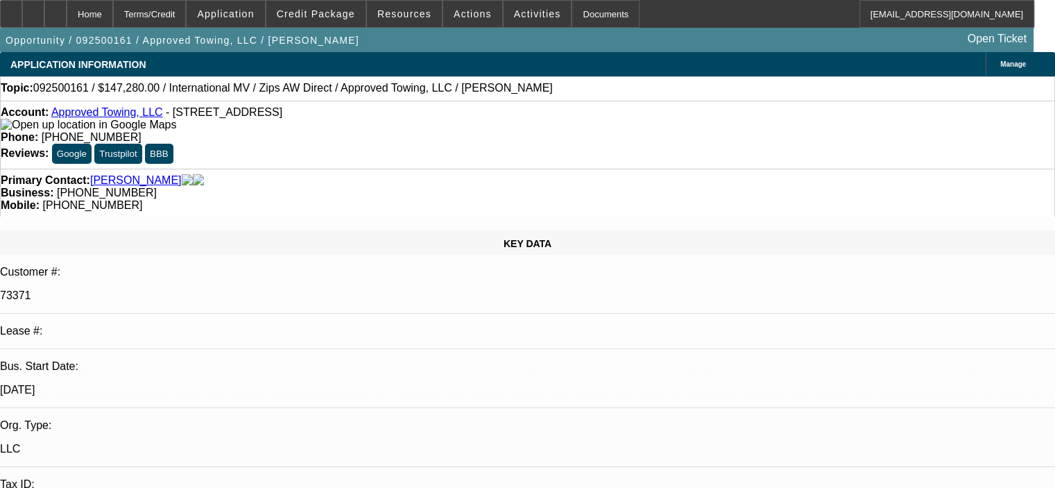
select select "0"
select select "2"
select select "0"
select select "6"
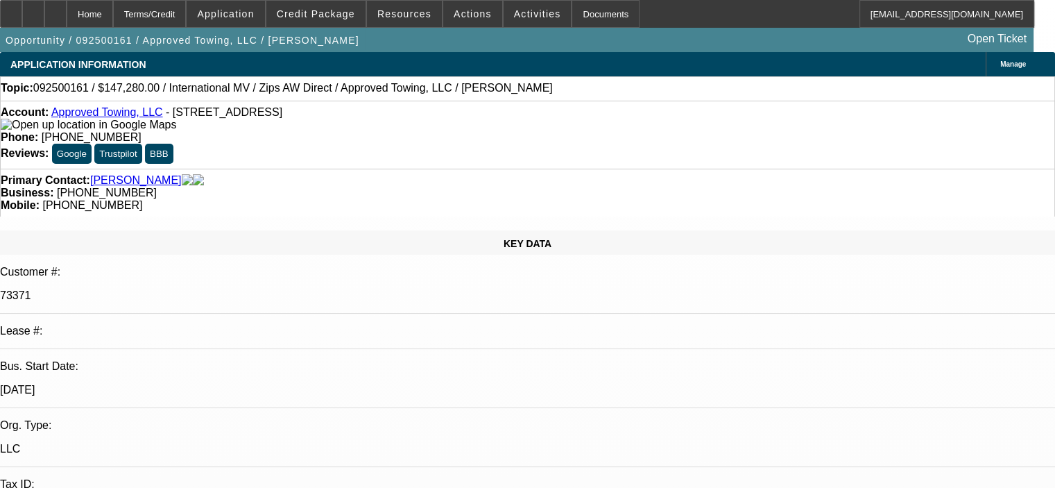
select select "0"
select select "2"
select select "0"
select select "6"
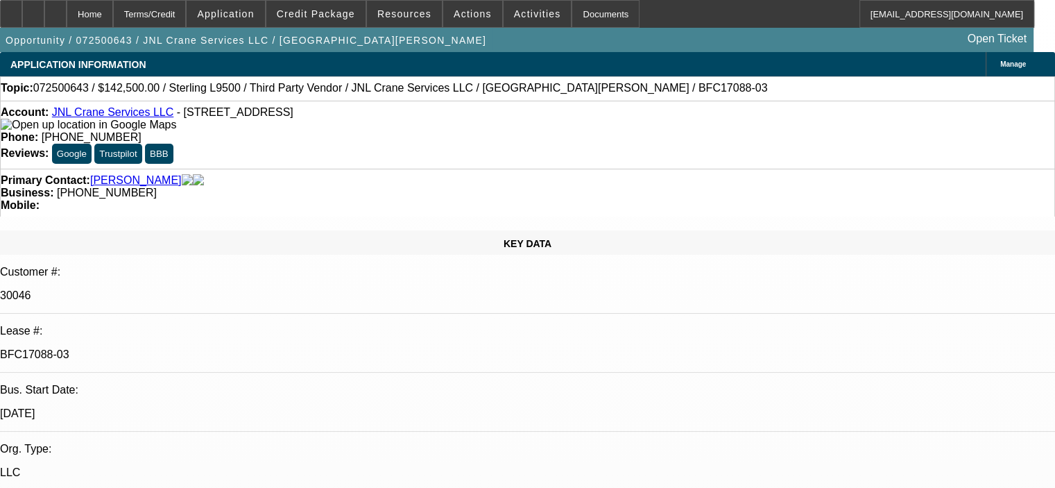
select select "0"
select select "2"
select select "0"
select select "6"
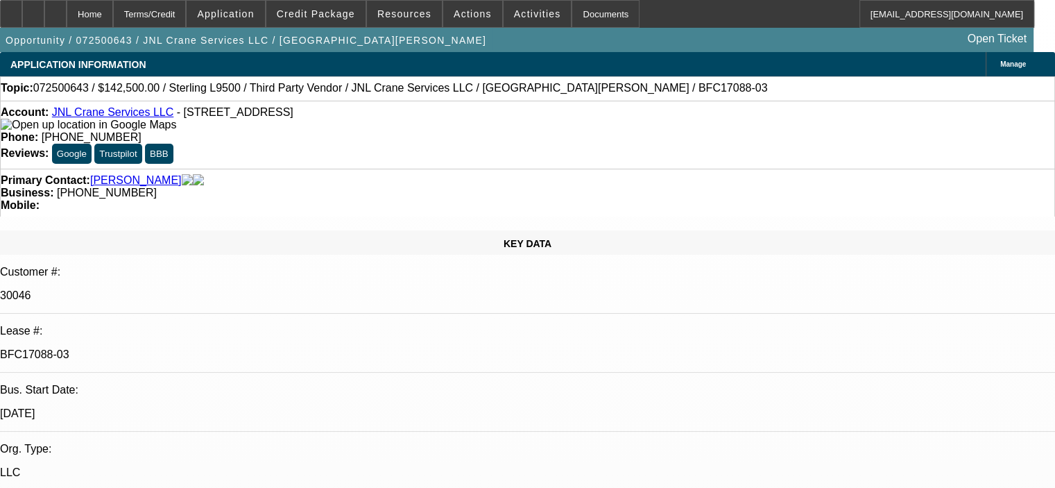
select select "0"
select select "2"
select select "0"
select select "6"
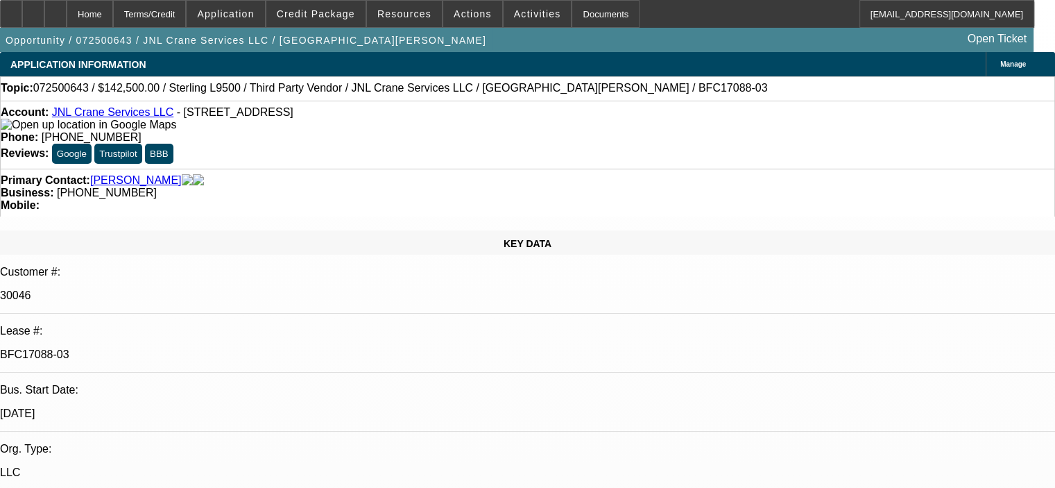
select select "0"
select select "2"
select select "0"
select select "6"
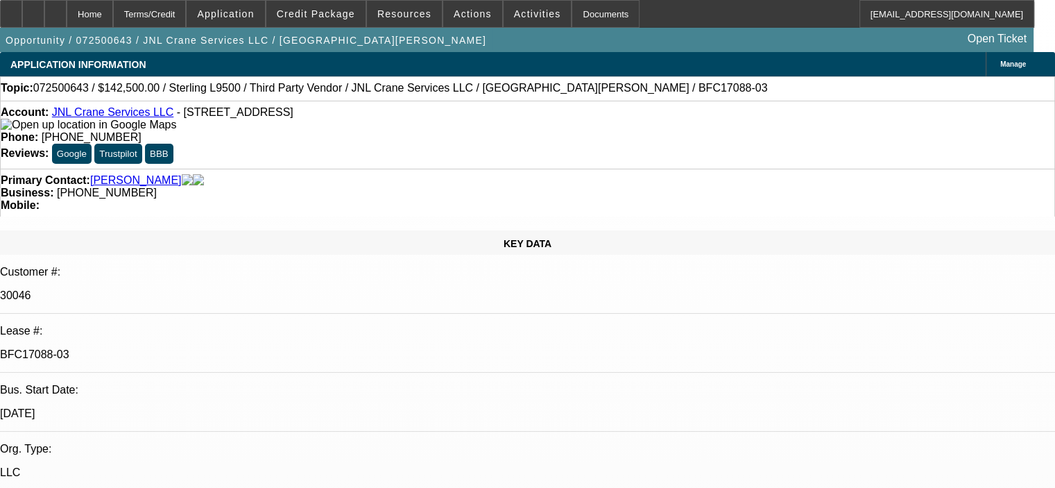
select select "0"
select select "2"
select select "0"
select select "6"
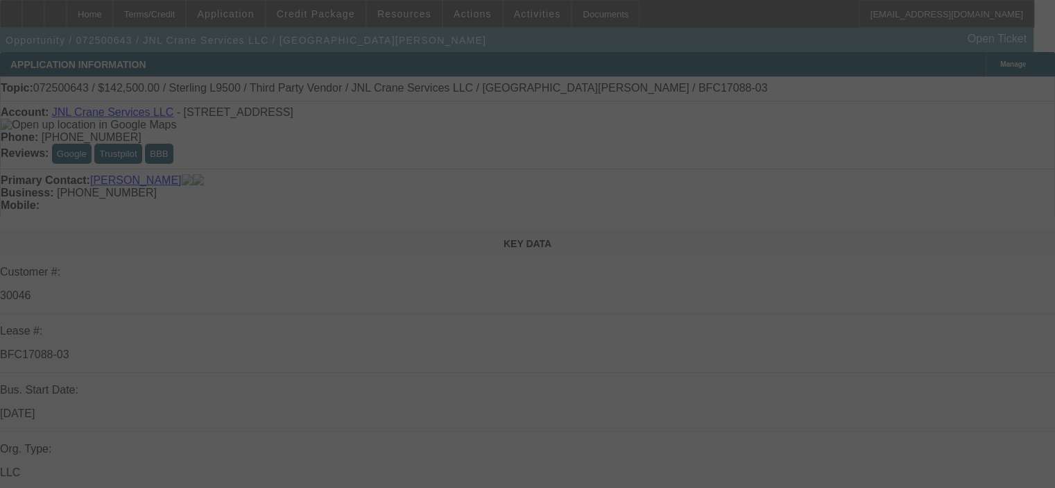
select select "0"
select select "2"
select select "0"
select select "6"
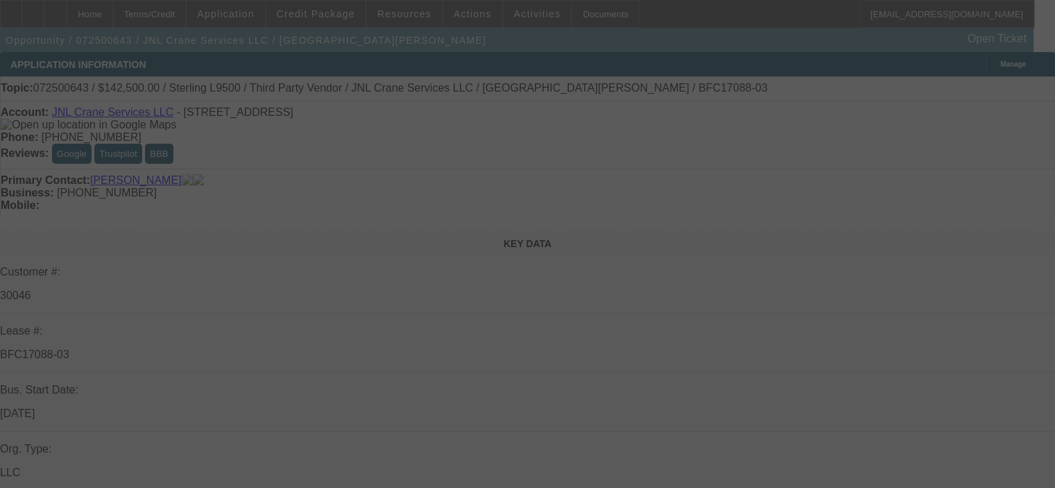
select select "0"
select select "2"
select select "0"
select select "6"
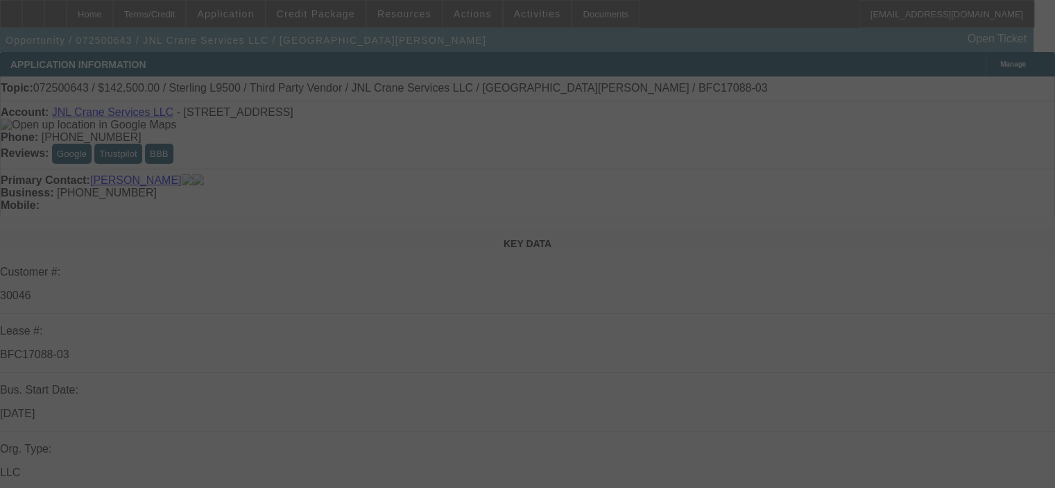
select select "0"
select select "2"
select select "0"
select select "6"
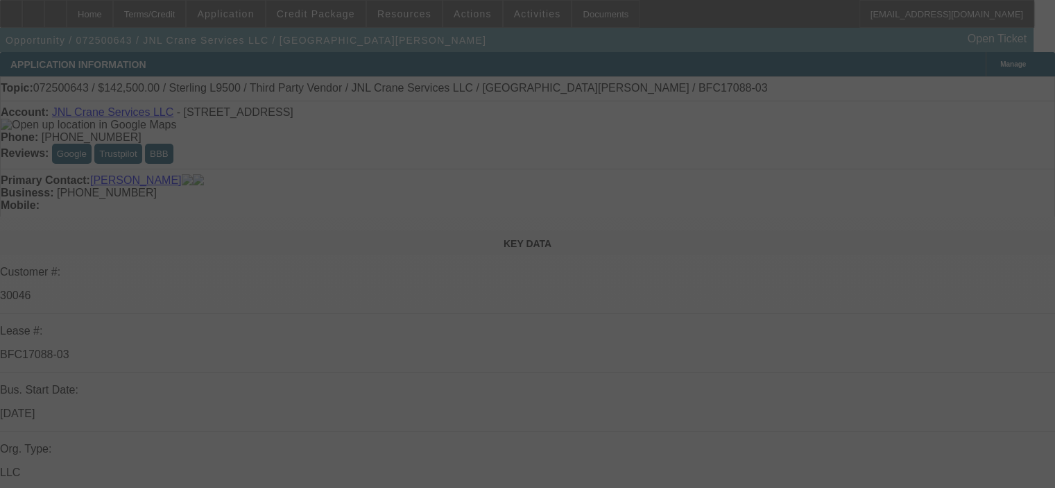
select select "0"
select select "2"
select select "0"
select select "6"
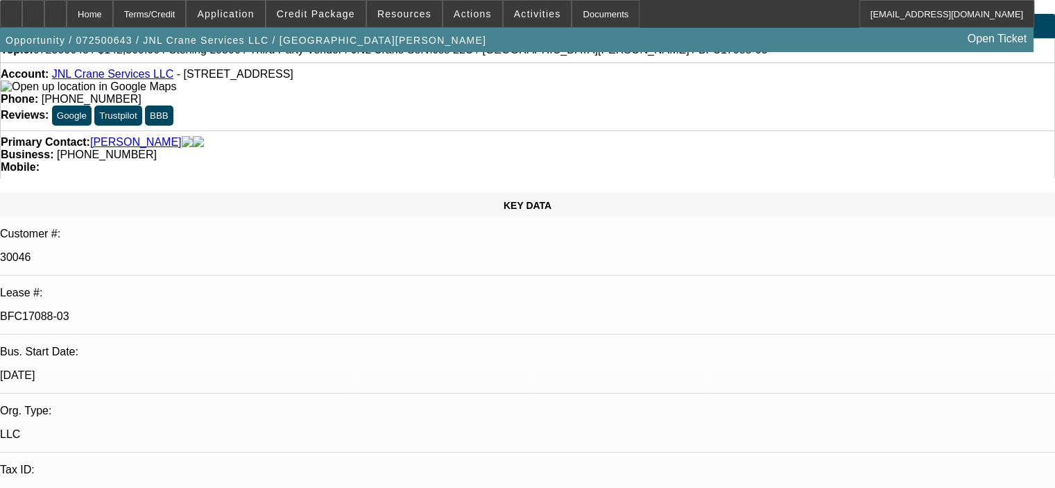
scroll to position [33, 0]
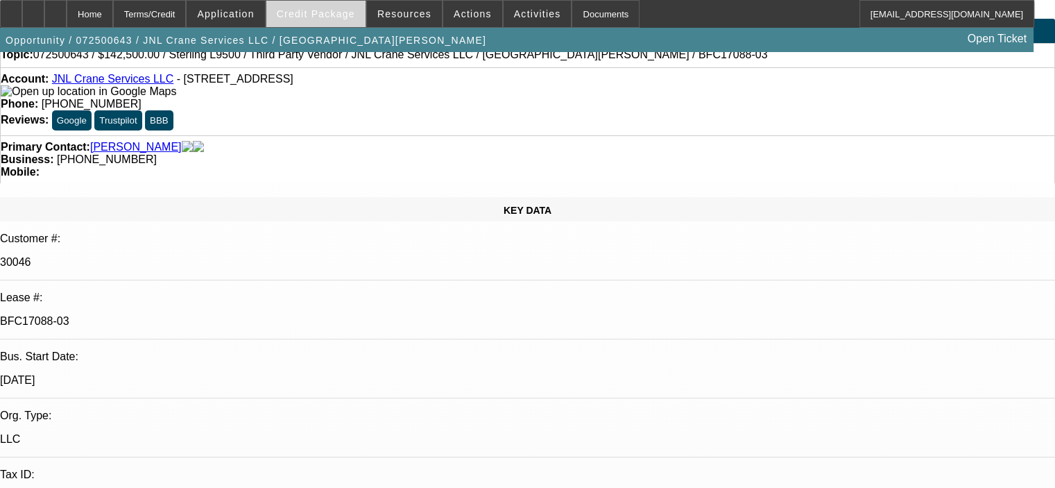
click at [334, 6] on span at bounding box center [315, 13] width 99 height 33
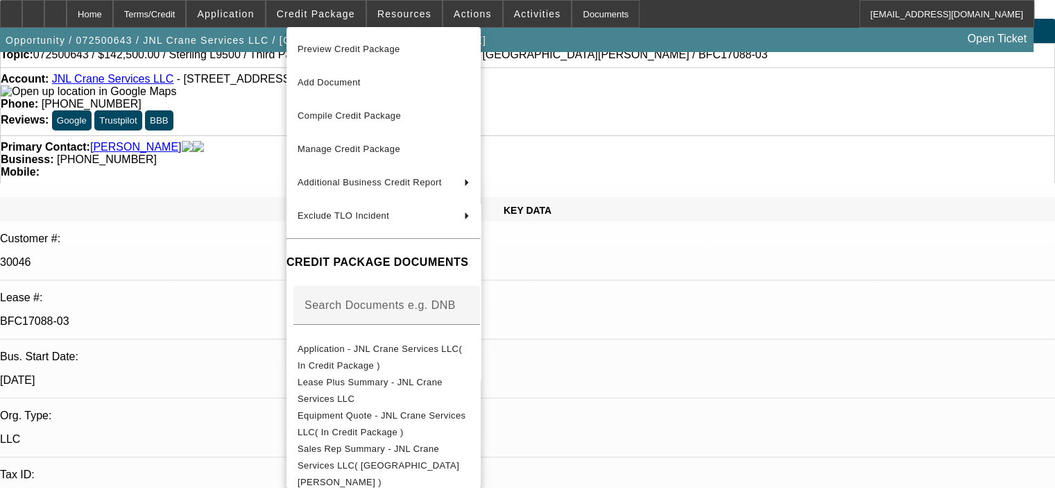
click at [394, 19] on div at bounding box center [527, 244] width 1055 height 488
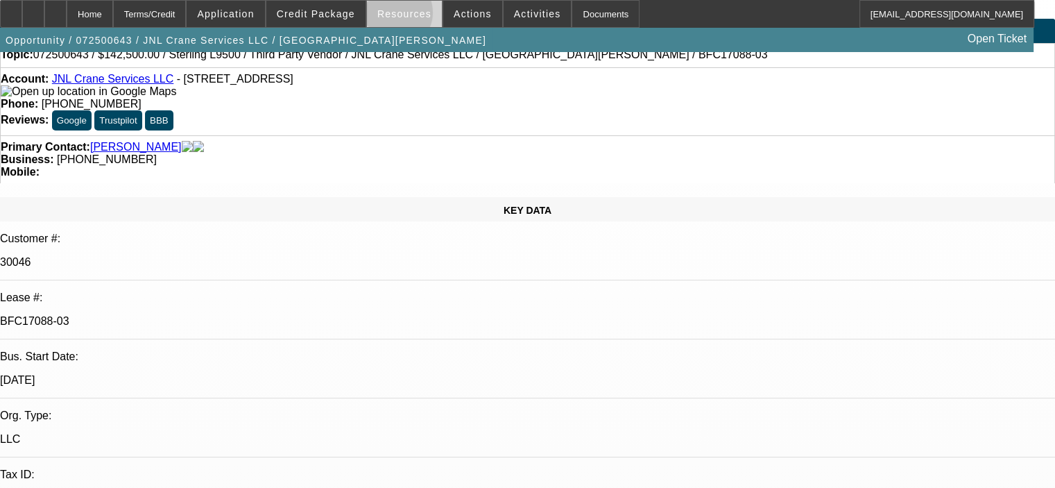
click at [396, 16] on span "Resources" at bounding box center [404, 13] width 54 height 11
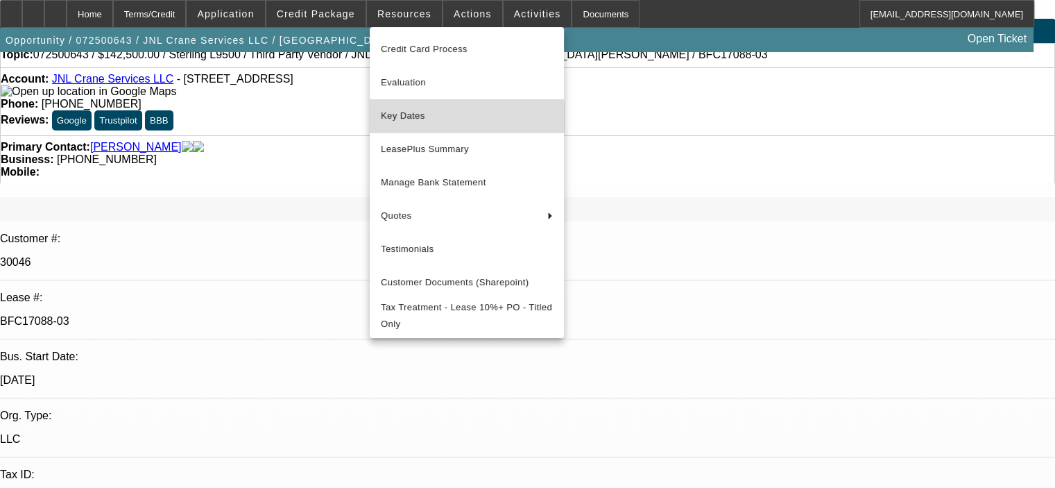
click at [427, 124] on span "Key Dates" at bounding box center [467, 116] width 172 height 17
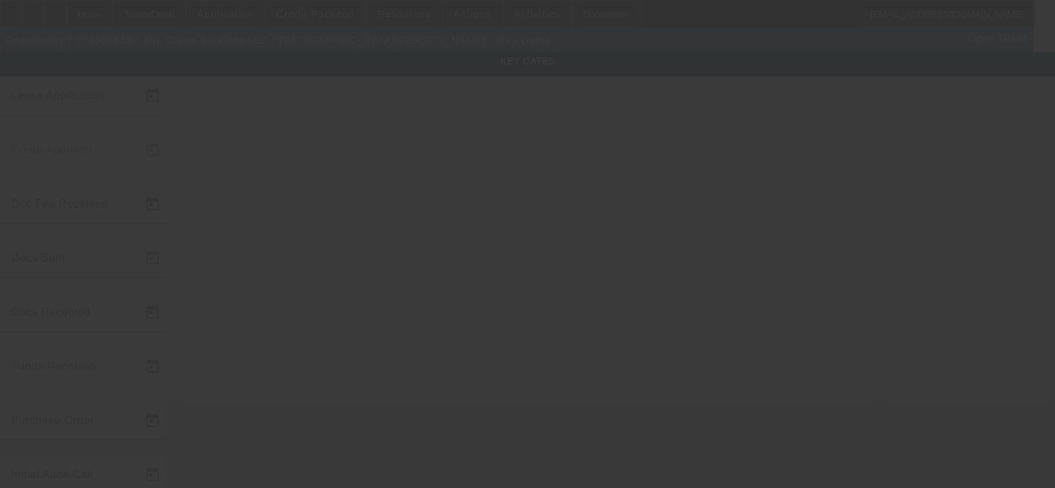
type input "[DATE]"
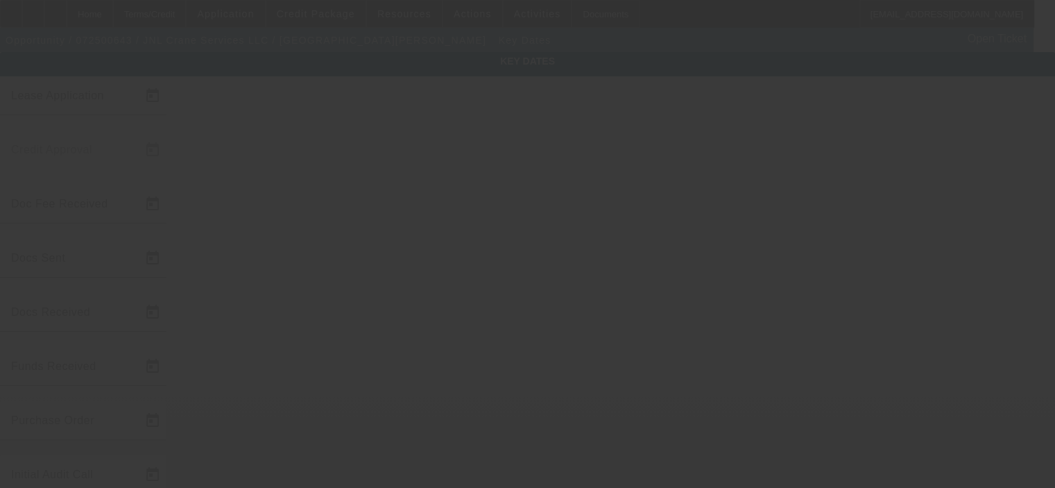
type input "[DATE]"
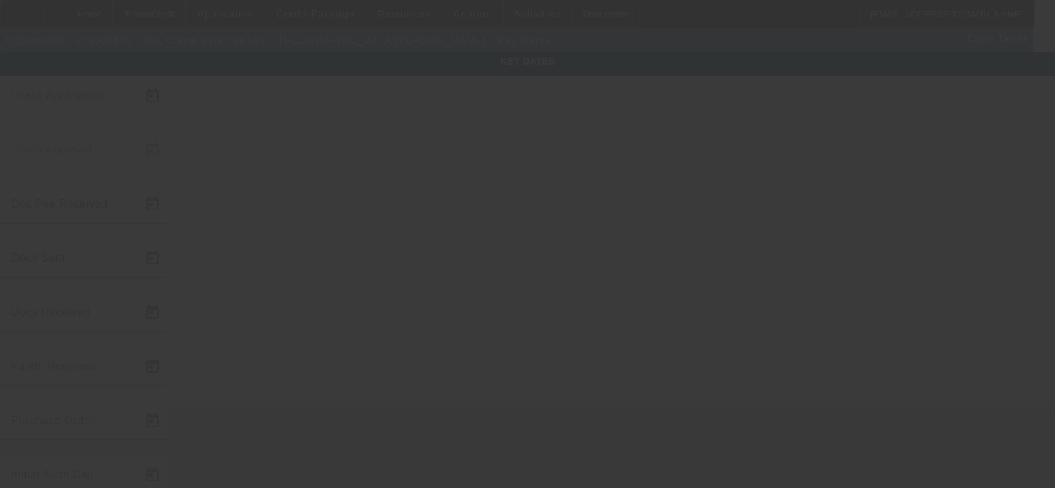
type input "[DATE]"
